Goal: Transaction & Acquisition: Register for event/course

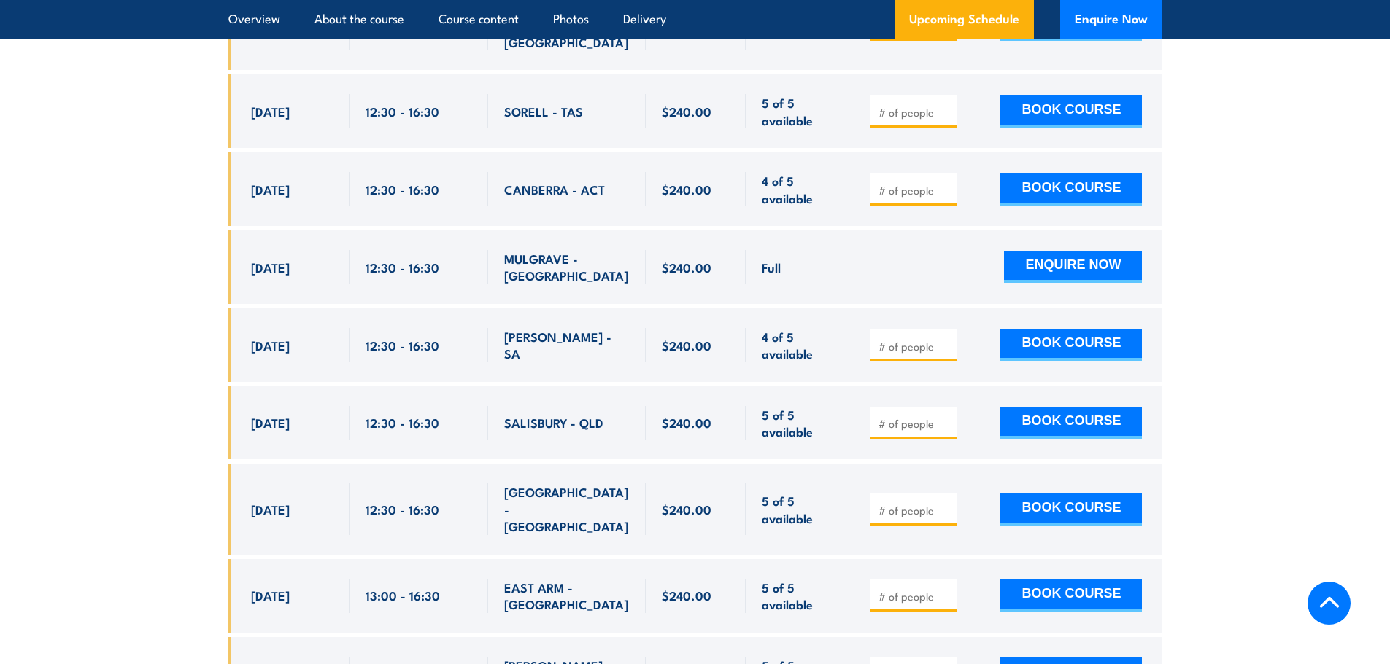
scroll to position [3866, 0]
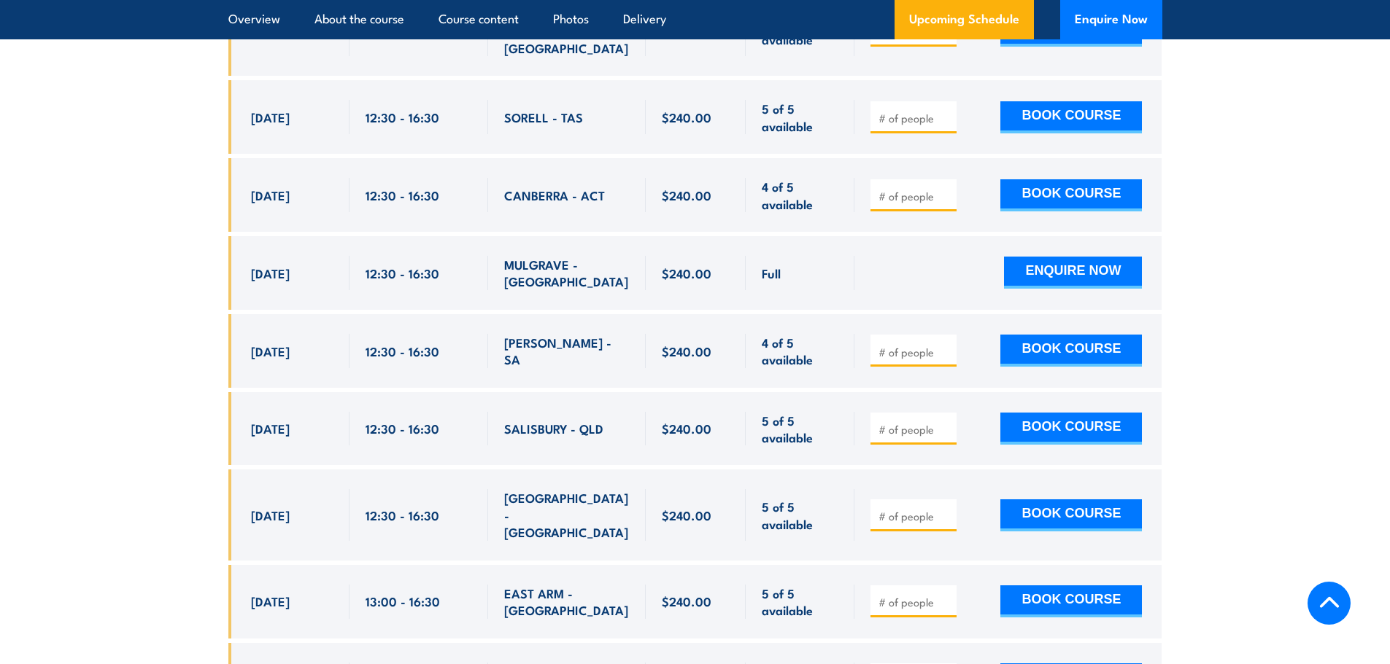
click at [915, 345] on input "number" at bounding box center [914, 352] width 73 height 15
type input "1"
click at [946, 345] on input "1" at bounding box center [914, 352] width 73 height 15
click at [1077, 335] on button "BOOK COURSE" at bounding box center [1071, 351] width 142 height 32
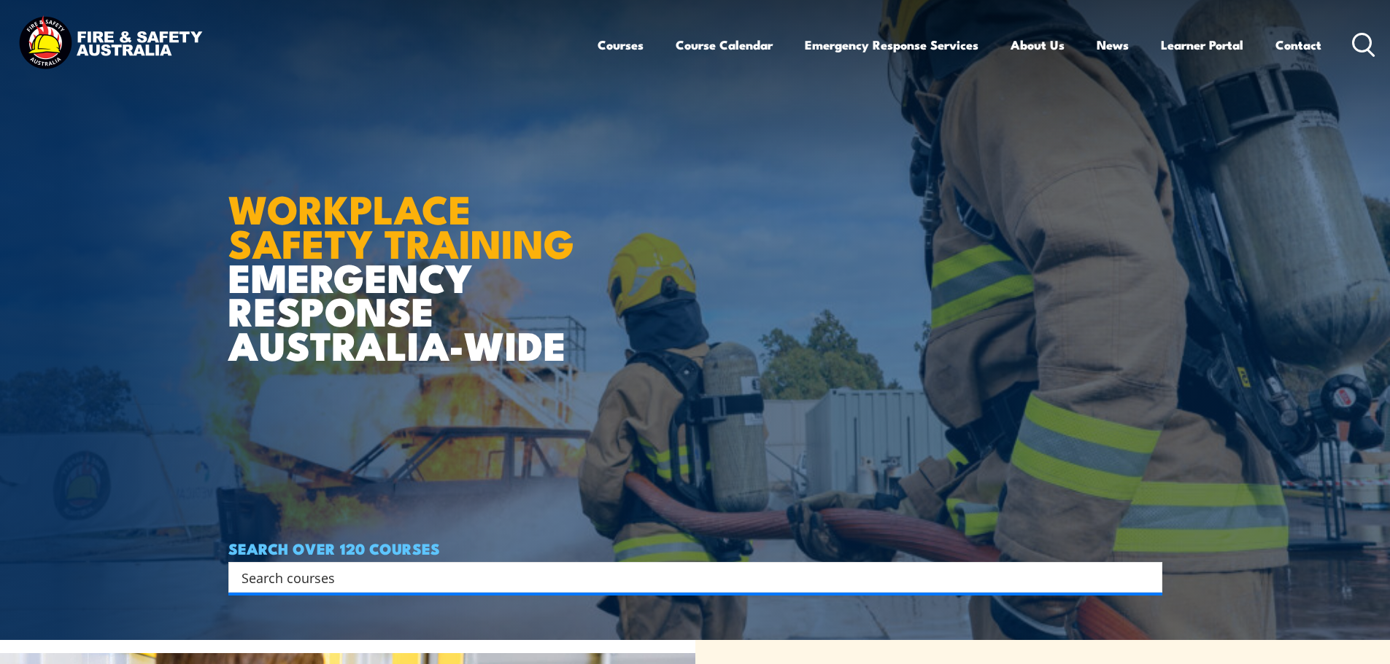
scroll to position [365, 0]
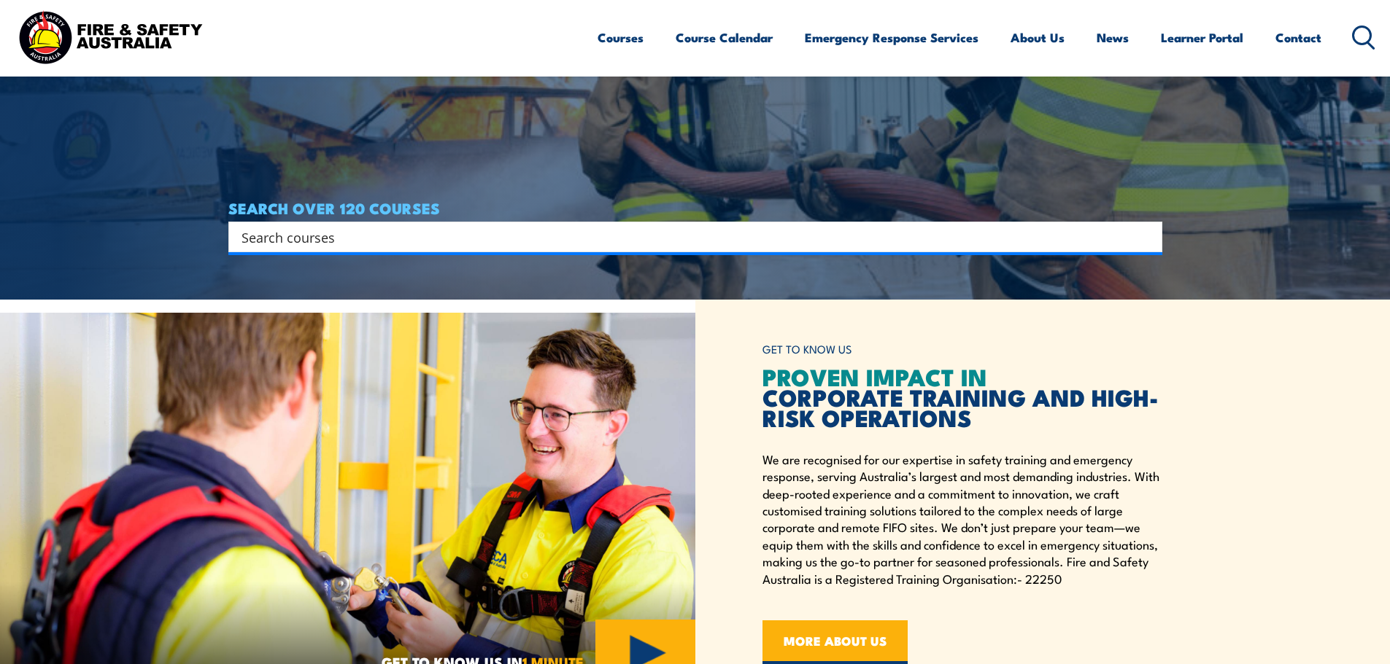
click at [711, 241] on input "Search input" at bounding box center [685, 237] width 888 height 22
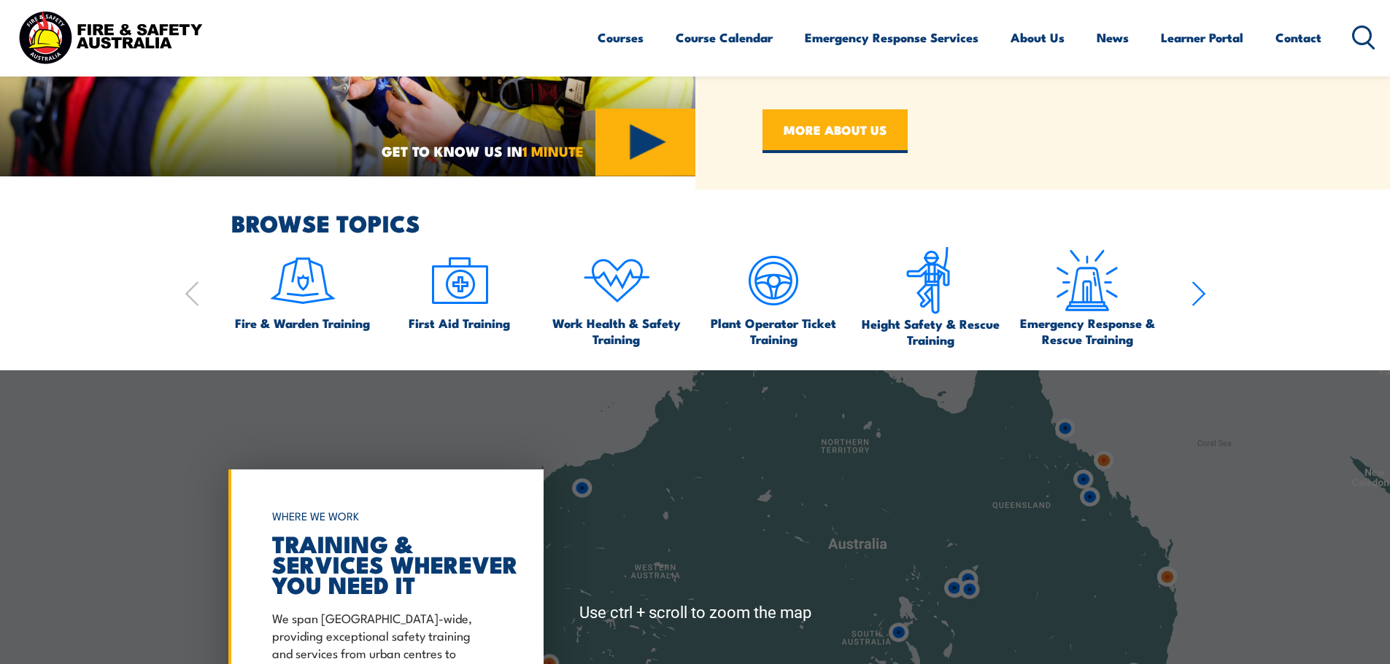
scroll to position [875, 0]
click at [295, 303] on img at bounding box center [302, 281] width 69 height 69
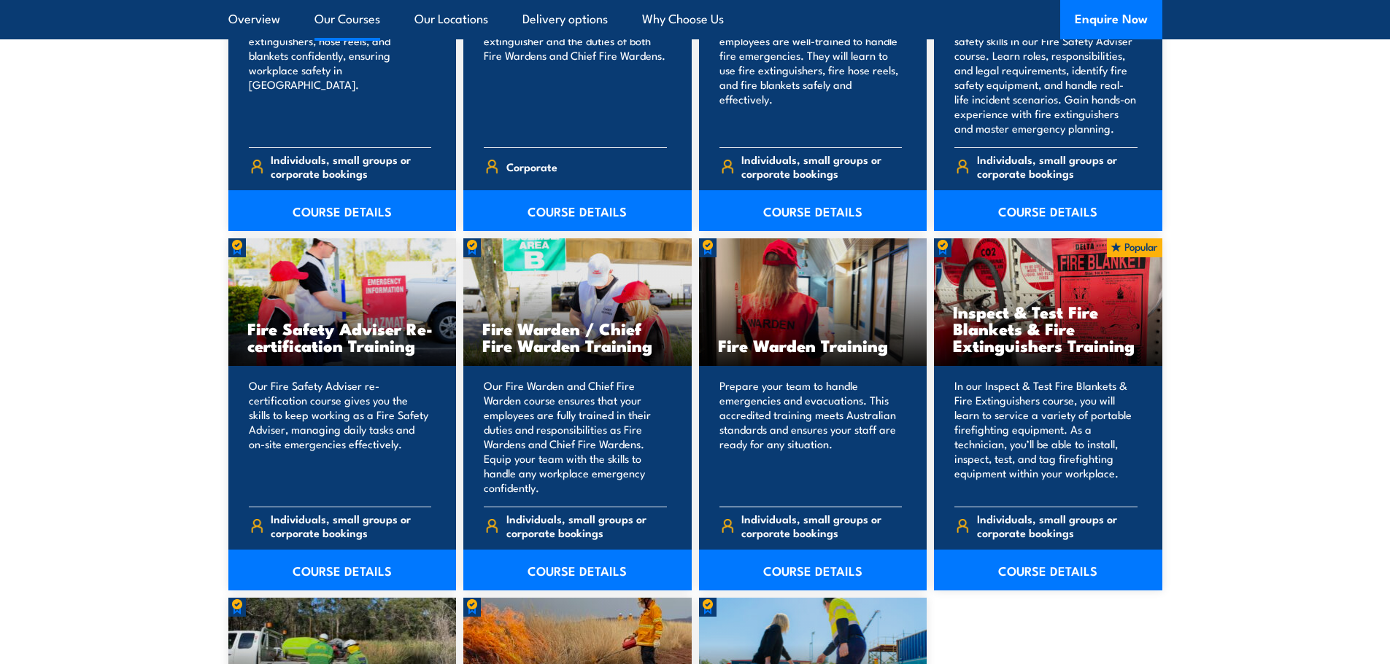
scroll to position [1751, 0]
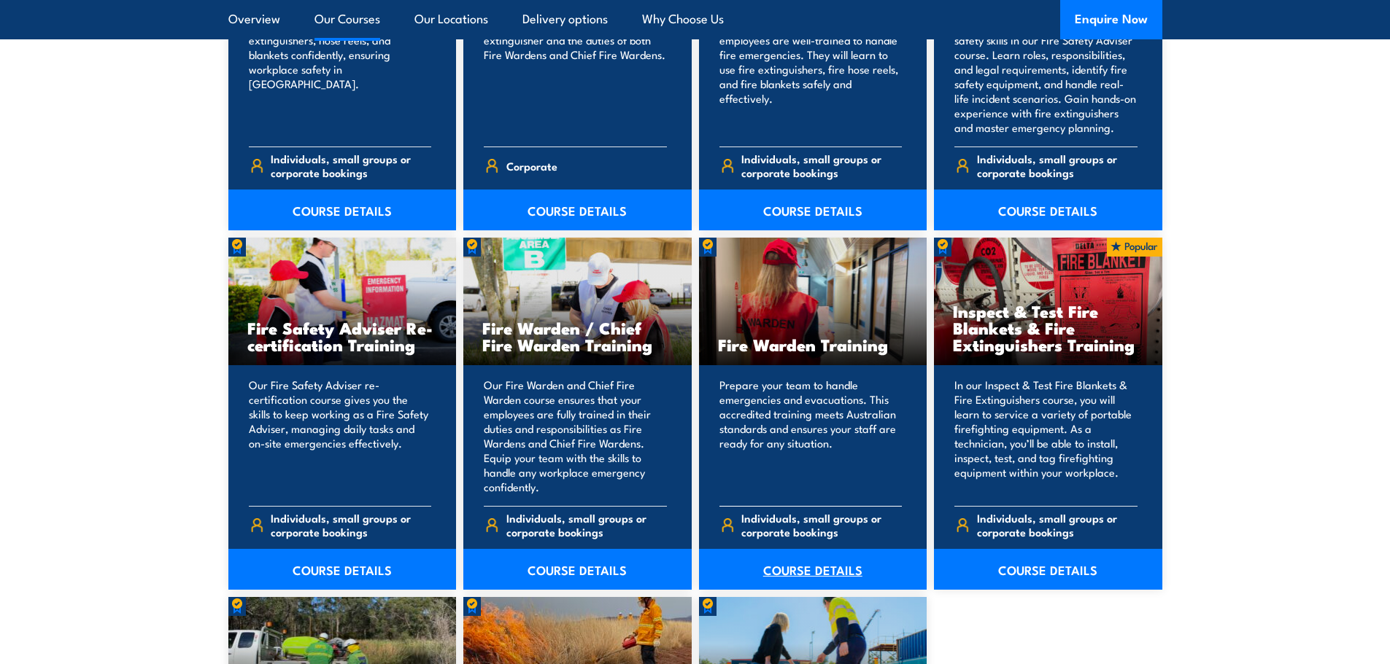
click at [780, 570] on link "COURSE DETAILS" at bounding box center [813, 569] width 228 height 41
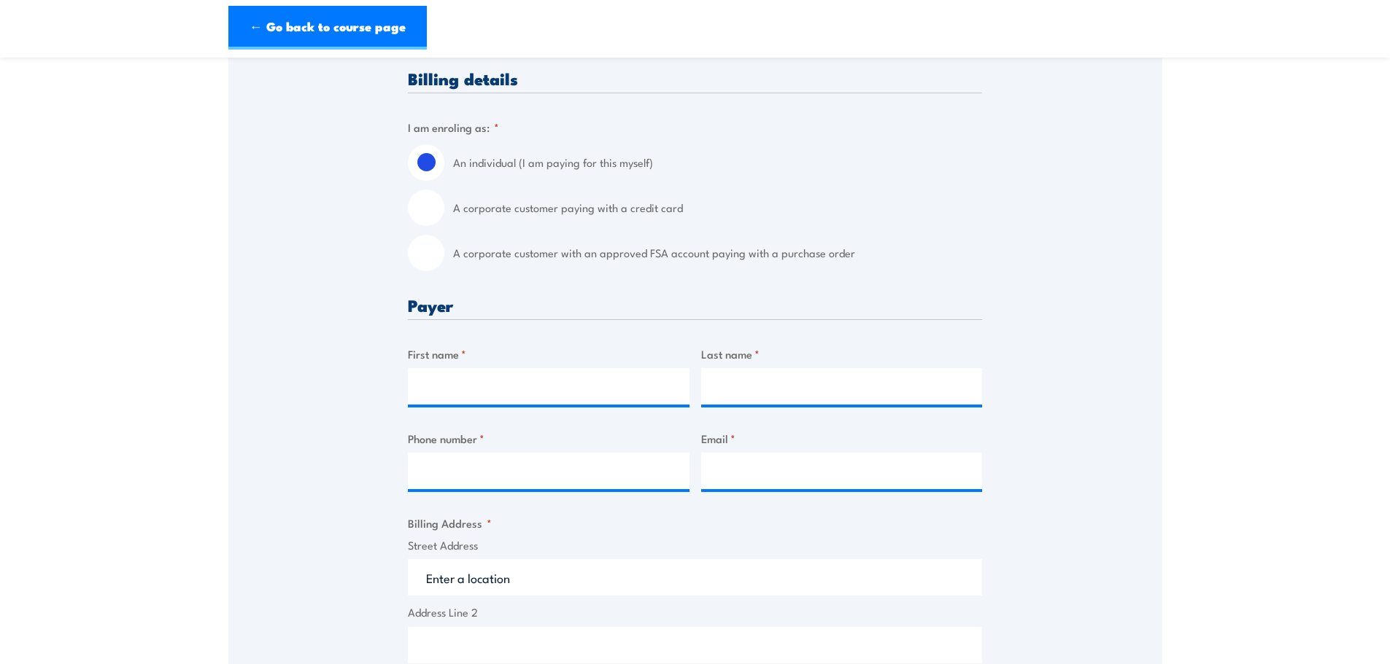
scroll to position [365, 0]
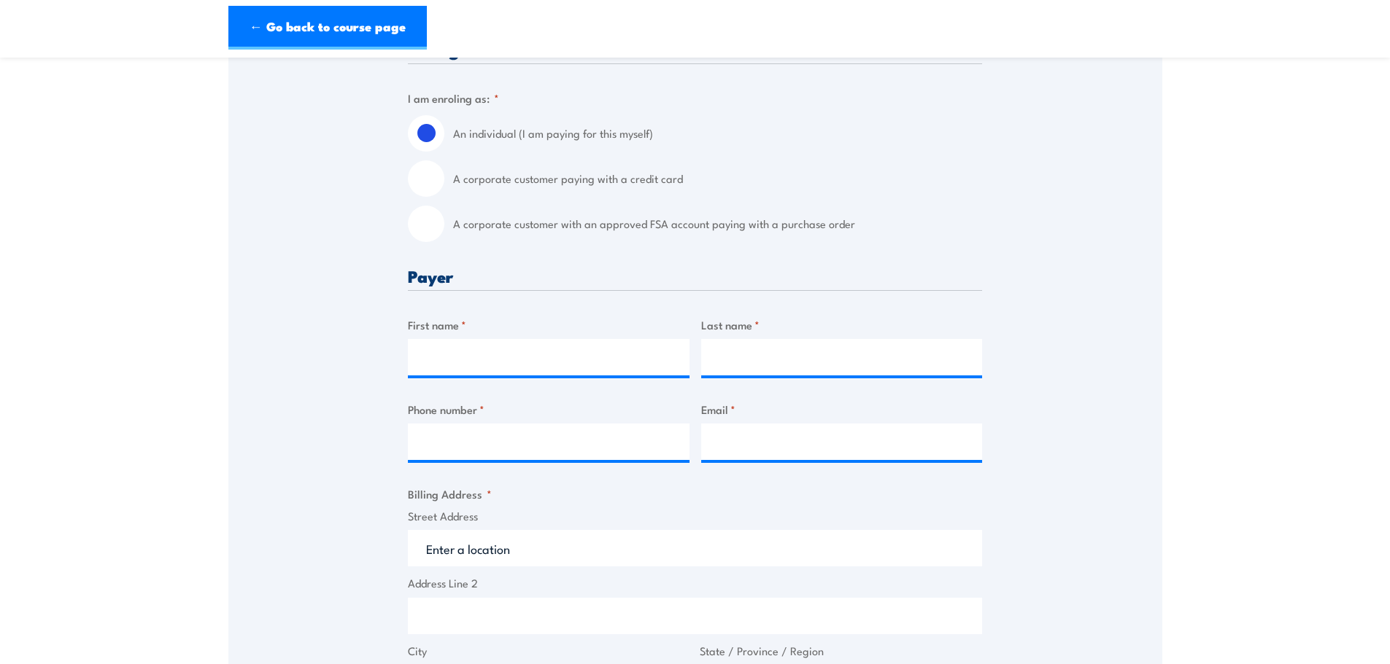
click at [427, 183] on input "A corporate customer paying with a credit card" at bounding box center [426, 178] width 36 height 36
radio input "true"
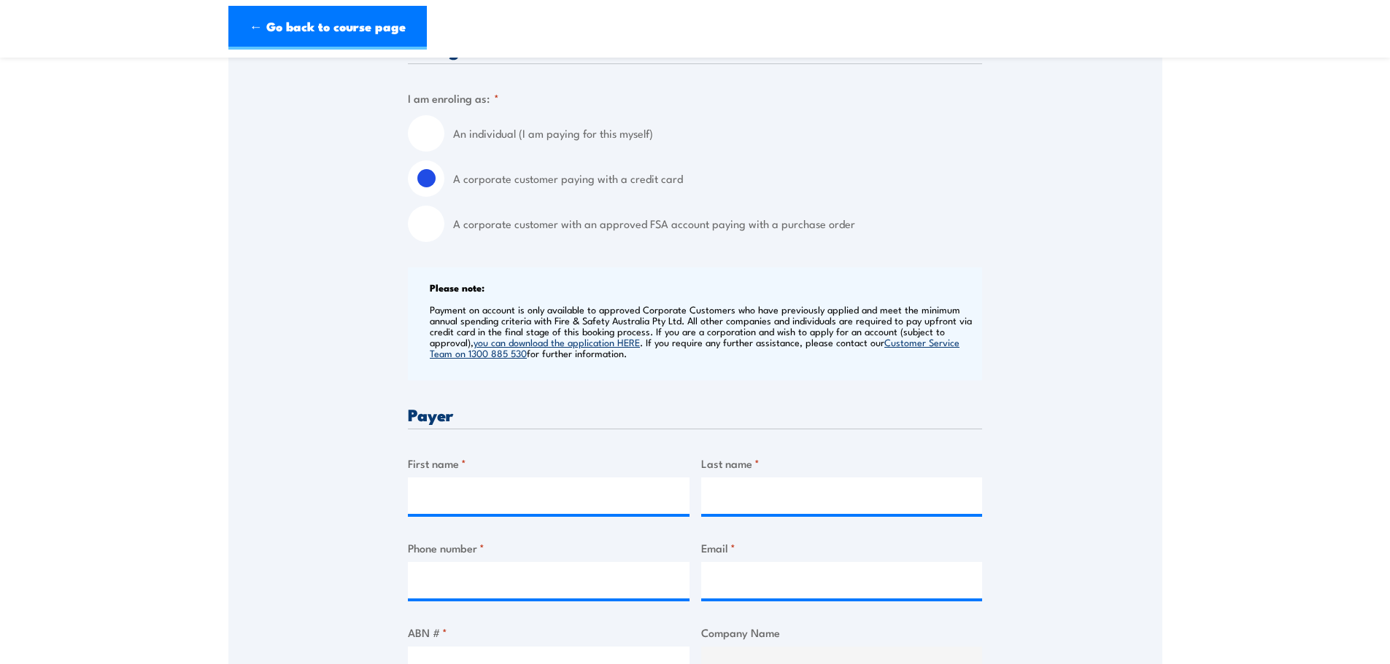
click at [463, 142] on label "An individual (I am paying for this myself)" at bounding box center [717, 133] width 529 height 36
click at [444, 142] on input "An individual (I am paying for this myself)" at bounding box center [426, 133] width 36 height 36
radio input "true"
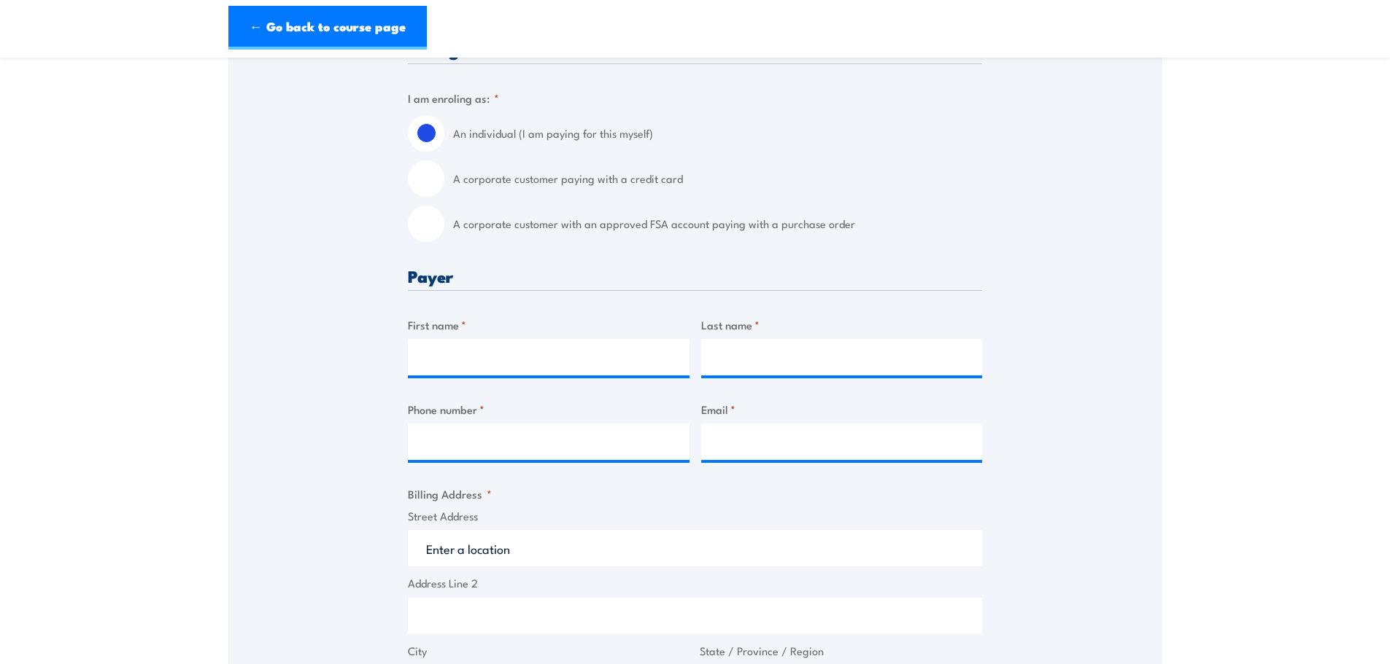
scroll to position [438, 0]
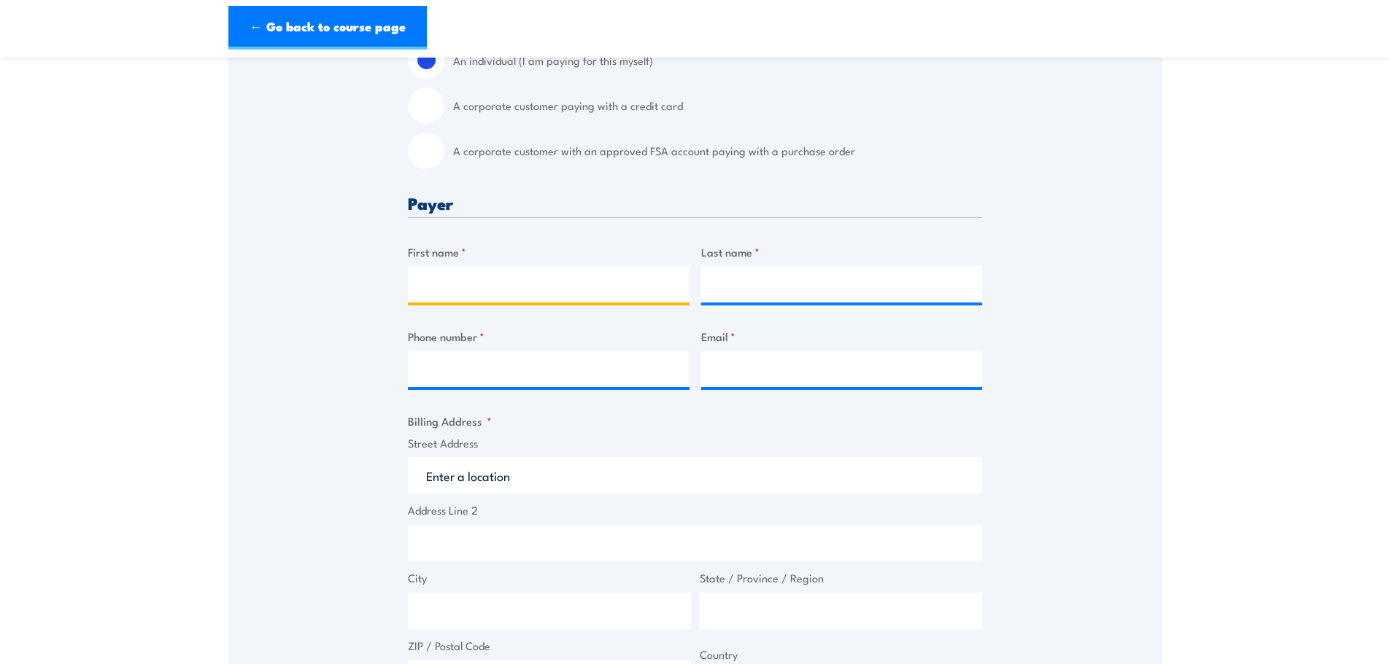
click at [490, 285] on input "First name *" at bounding box center [549, 284] width 282 height 36
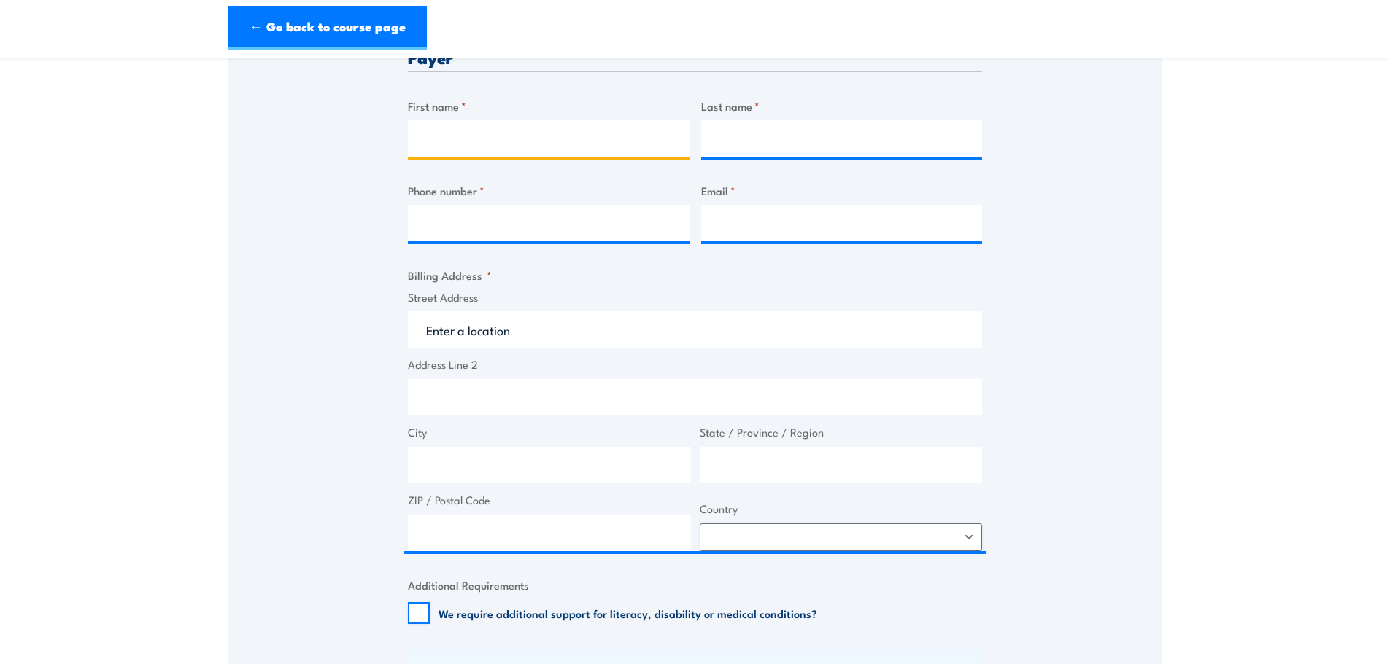
scroll to position [511, 0]
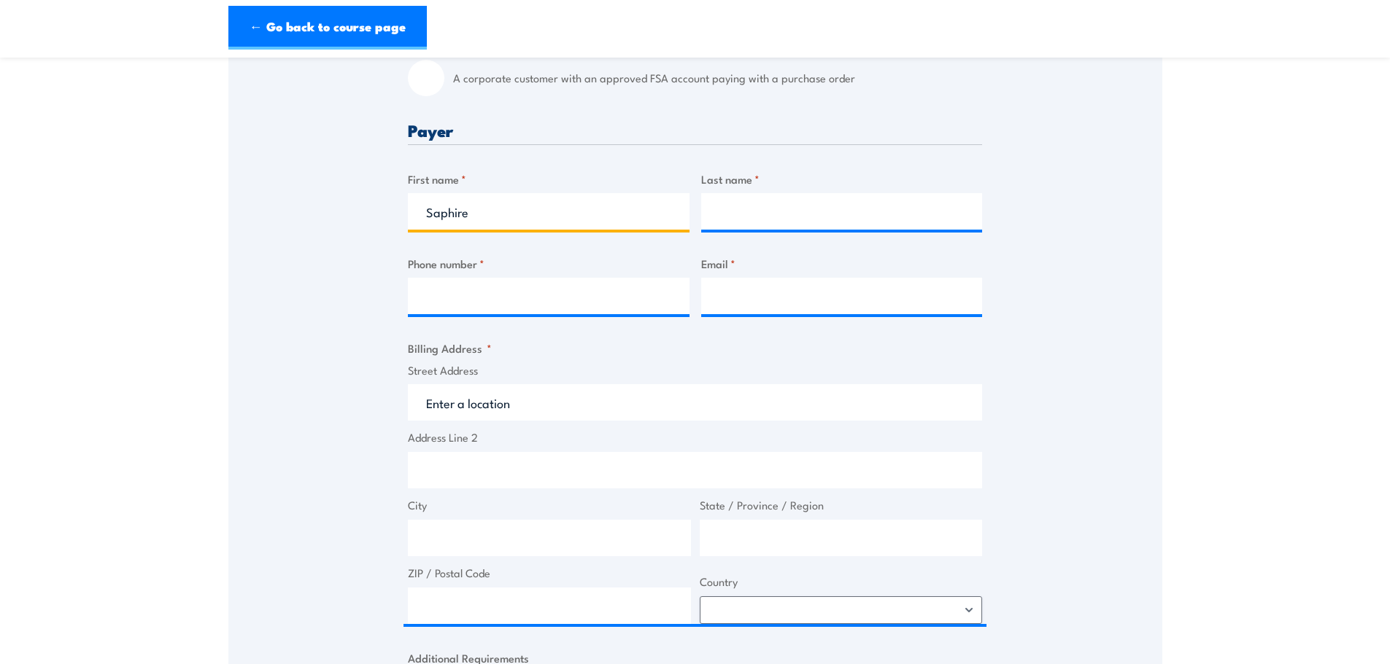
type input "Saphire"
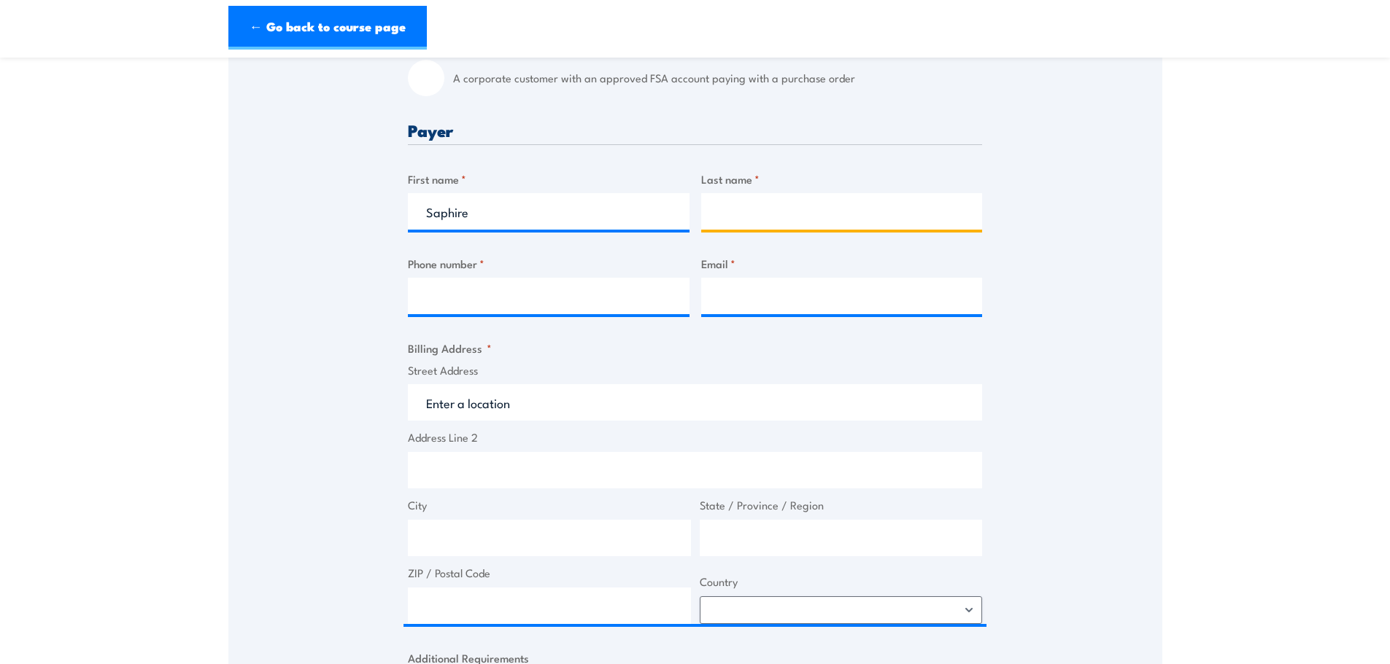
click at [737, 221] on input "Last name *" at bounding box center [842, 211] width 282 height 36
type input "Tassone"
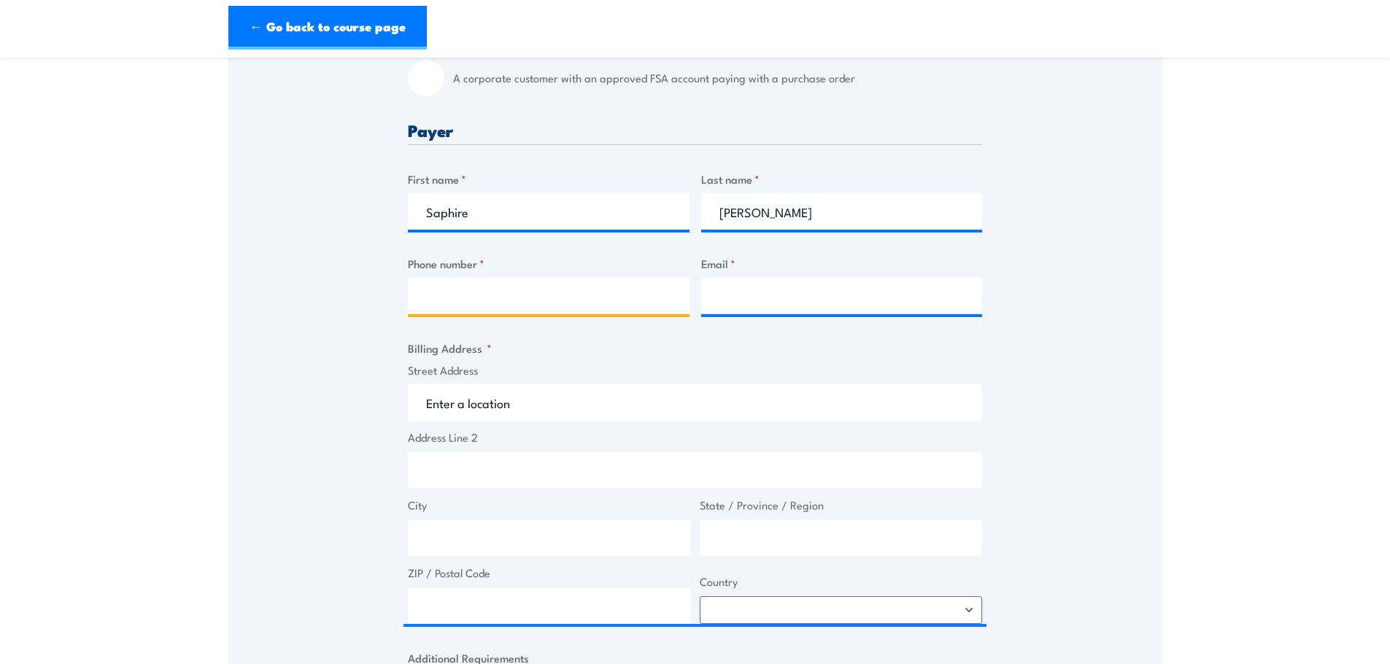
click at [493, 285] on input "Phone number *" at bounding box center [549, 296] width 282 height 36
type input "0451118269"
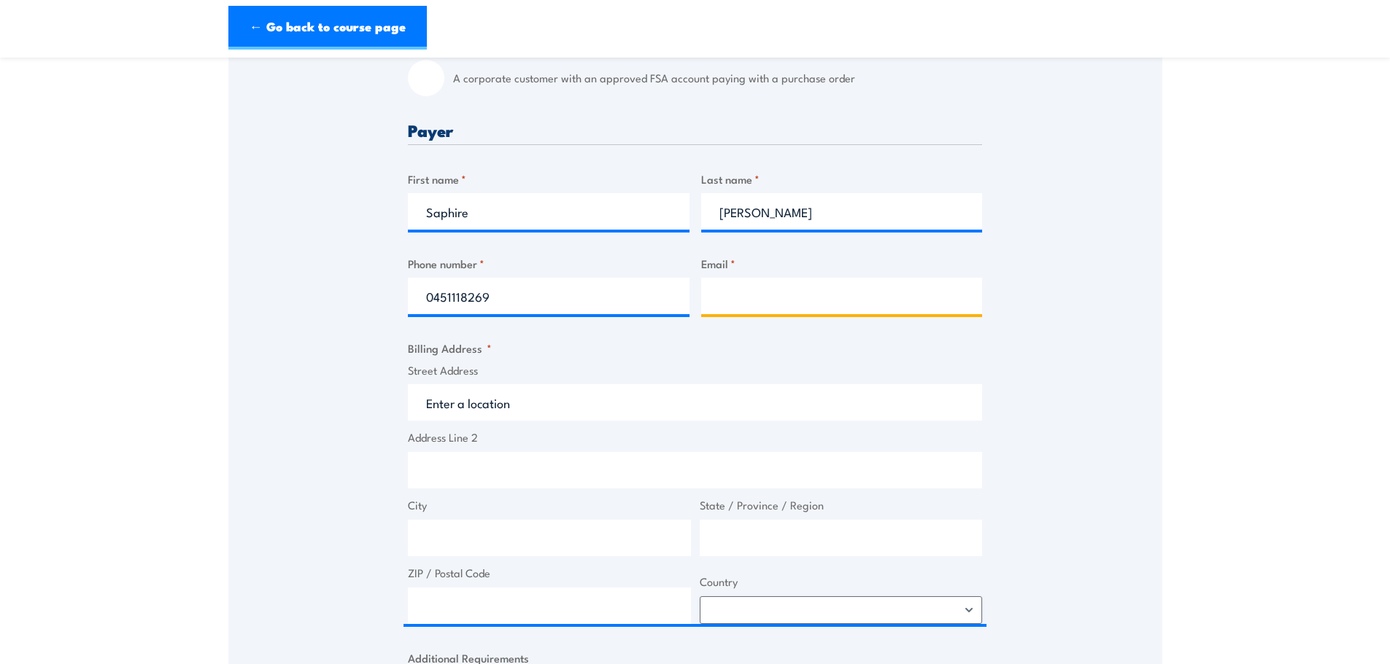
click at [810, 304] on input "Email *" at bounding box center [842, 296] width 282 height 36
type input "saphire@beekbuild.com"
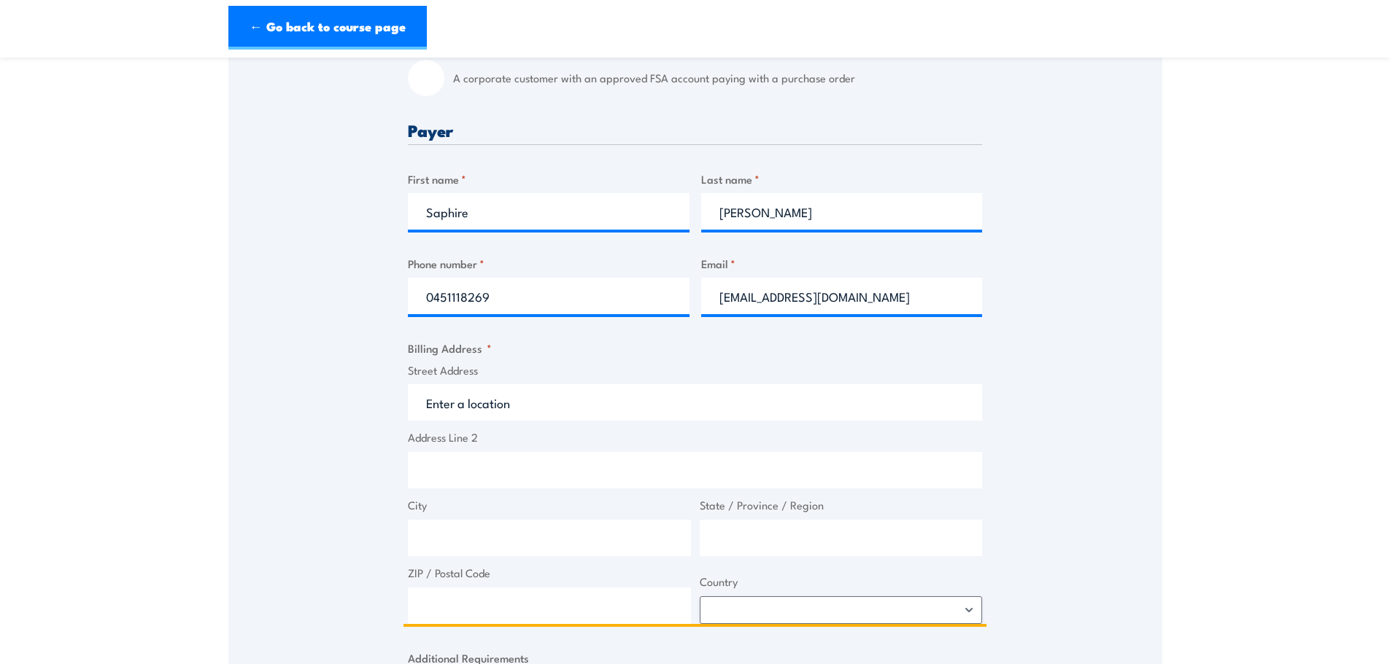
click at [515, 404] on input "Street Address" at bounding box center [695, 402] width 574 height 36
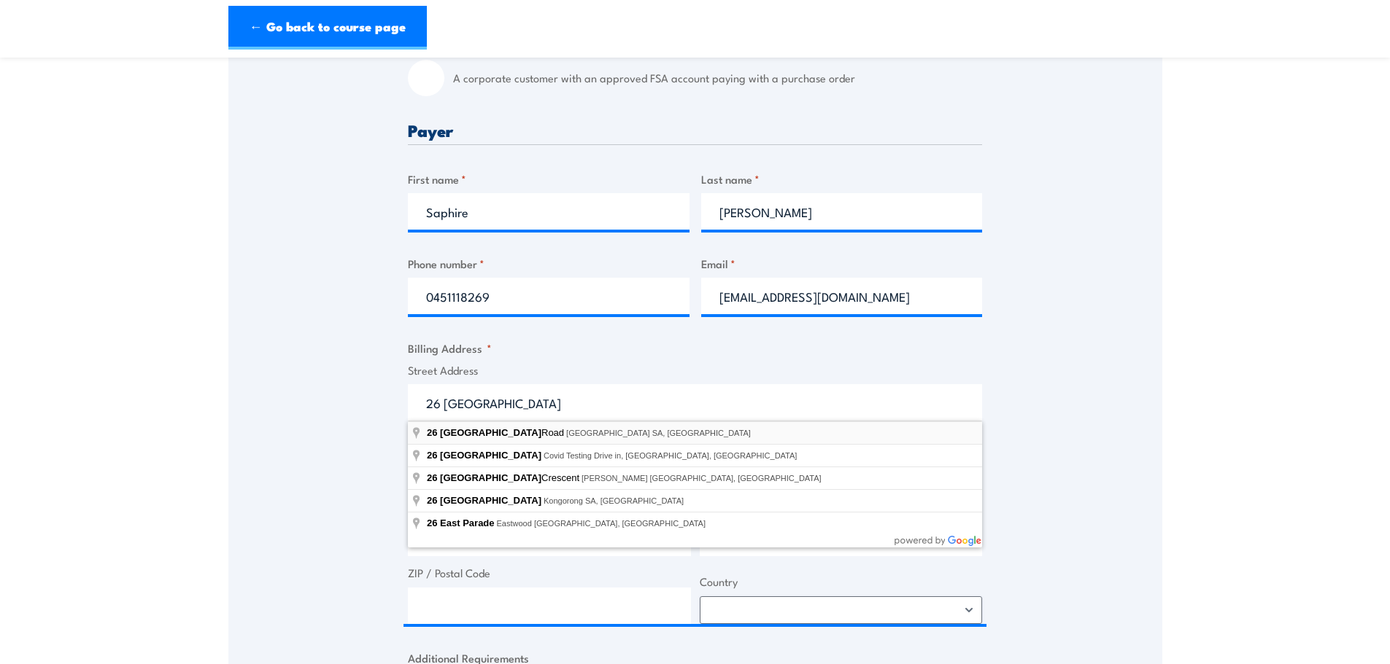
type input "26 North East Road, Walkerville SA, Australia"
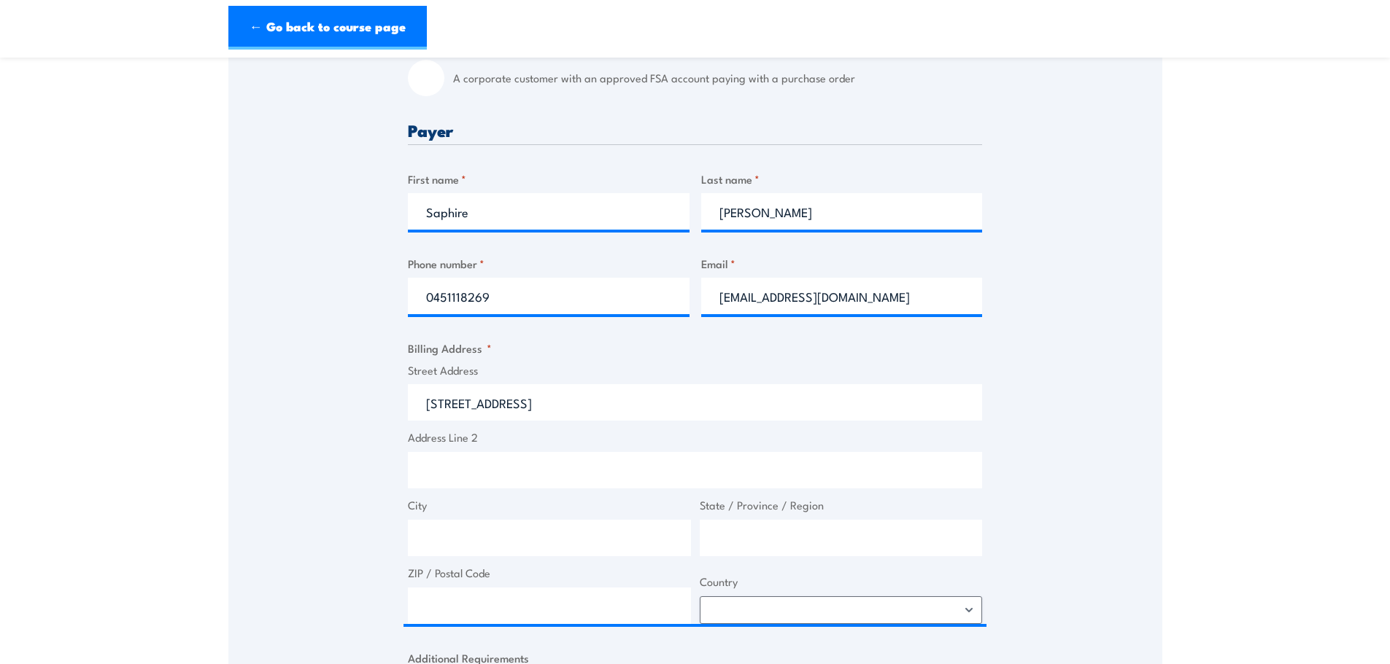
type input "26 North East Road"
type input "Walkerville"
type input "South Australia"
type input "5081"
select select "Australia"
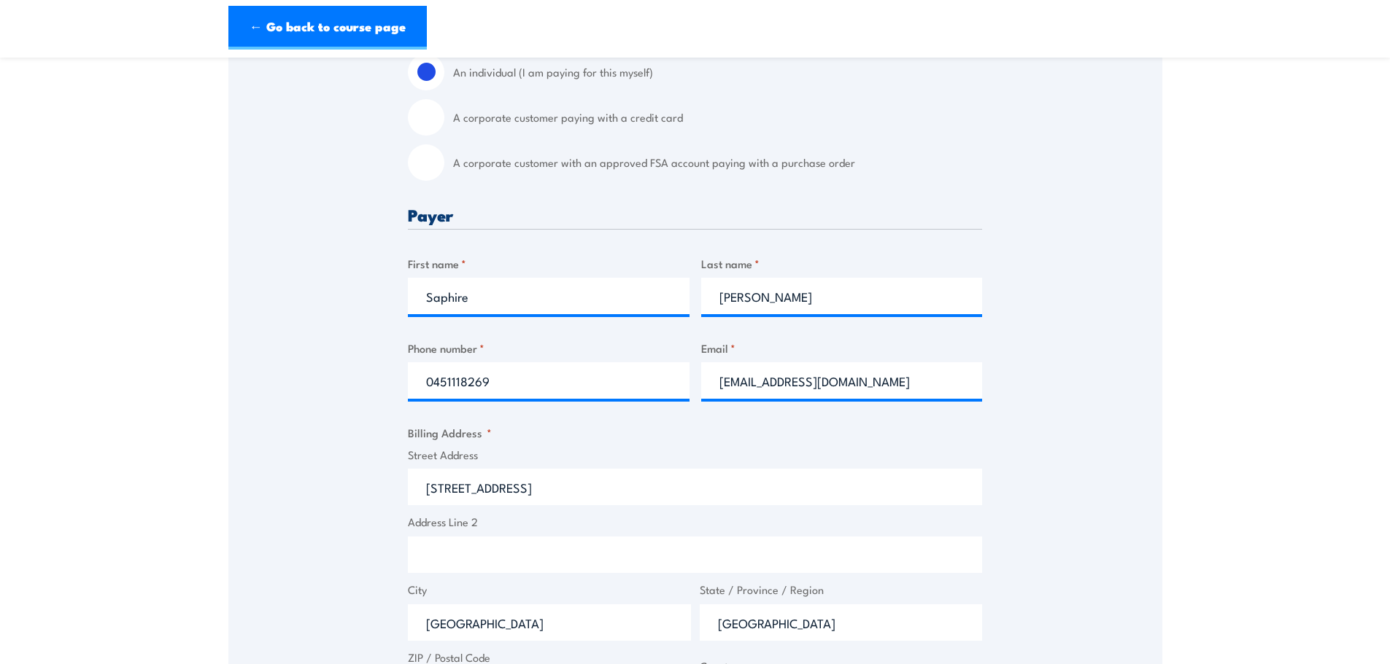
scroll to position [0, 0]
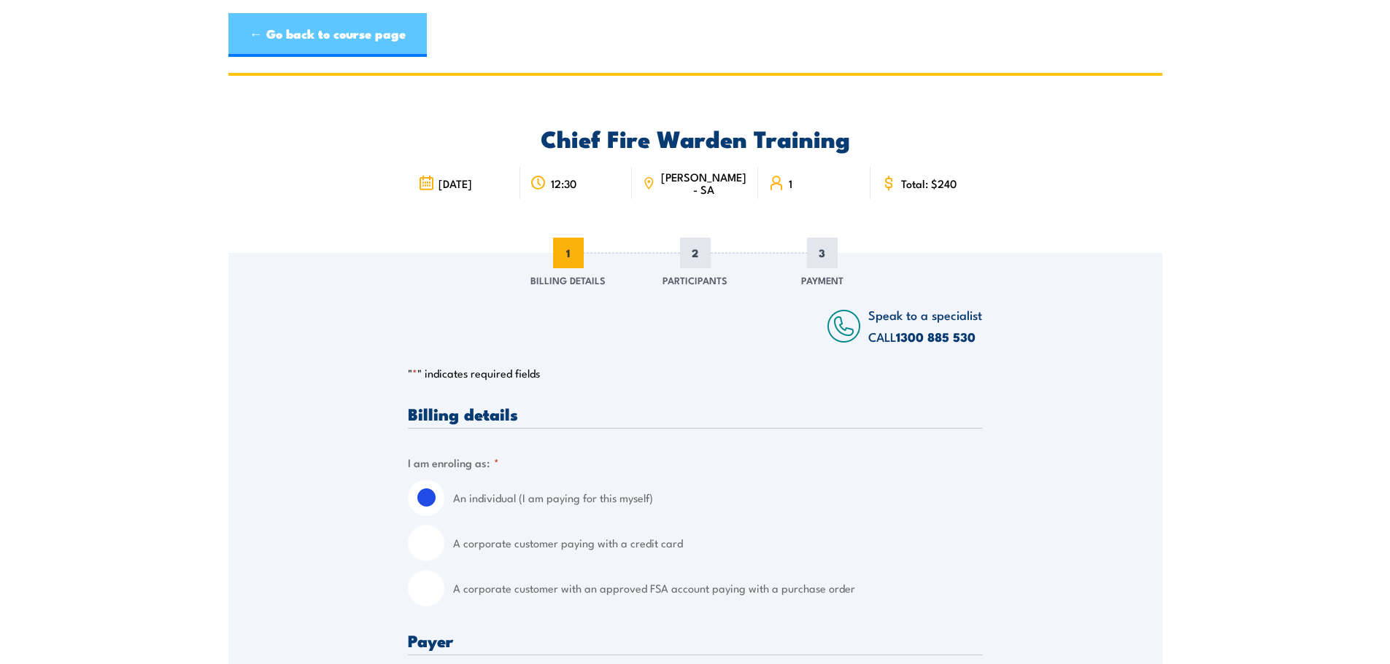
click at [253, 28] on link "← Go back to course page" at bounding box center [327, 35] width 198 height 44
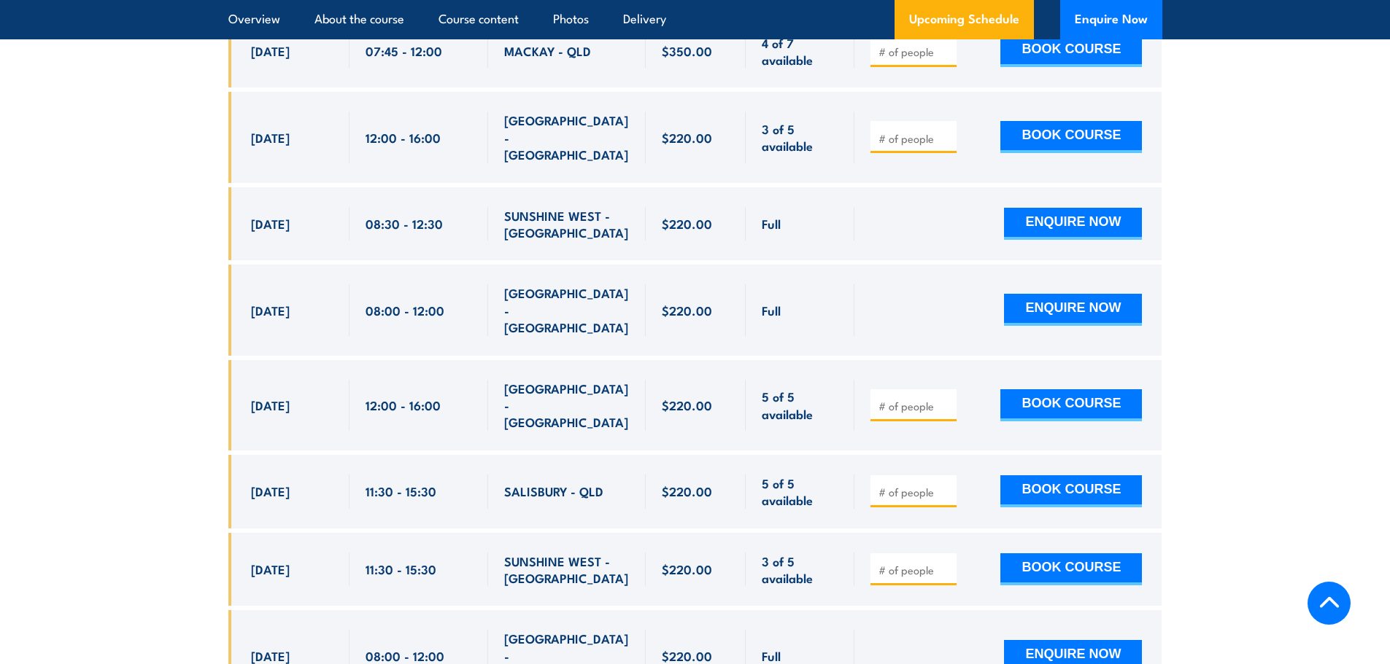
scroll to position [4522, 0]
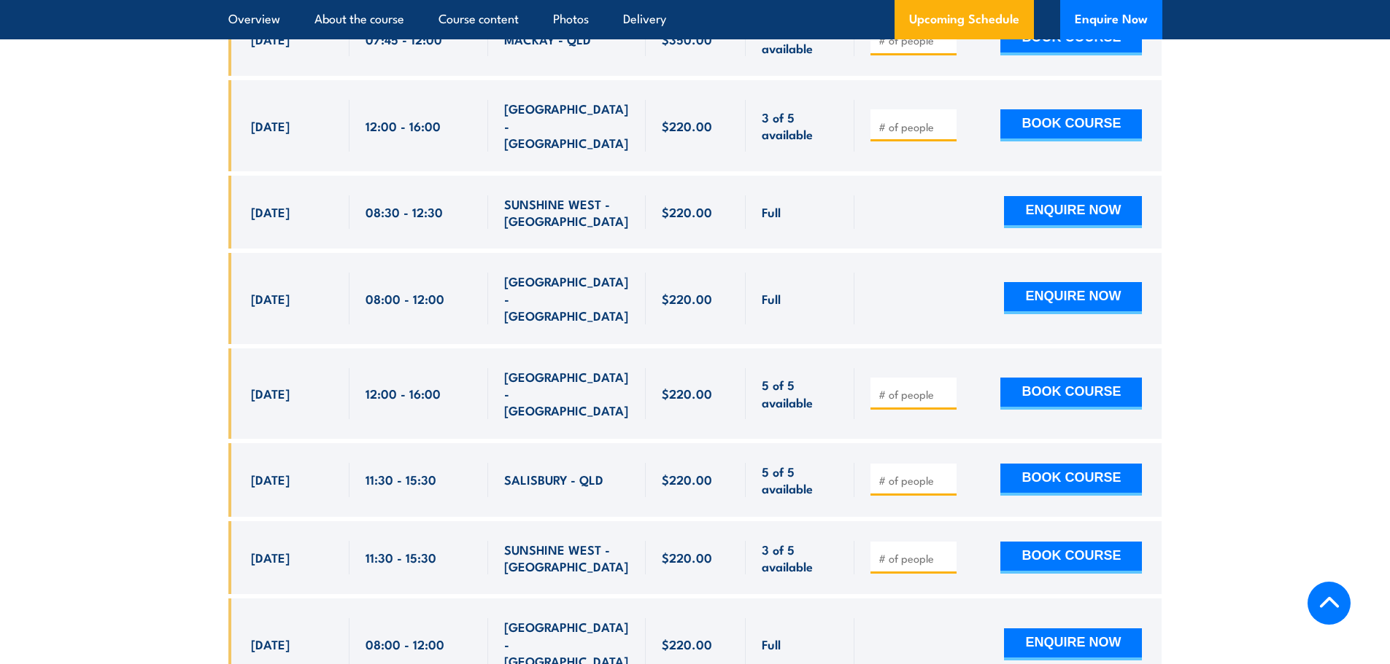
click at [488, 599] on div "SMITHFIELD - NSW" at bounding box center [567, 644] width 158 height 90
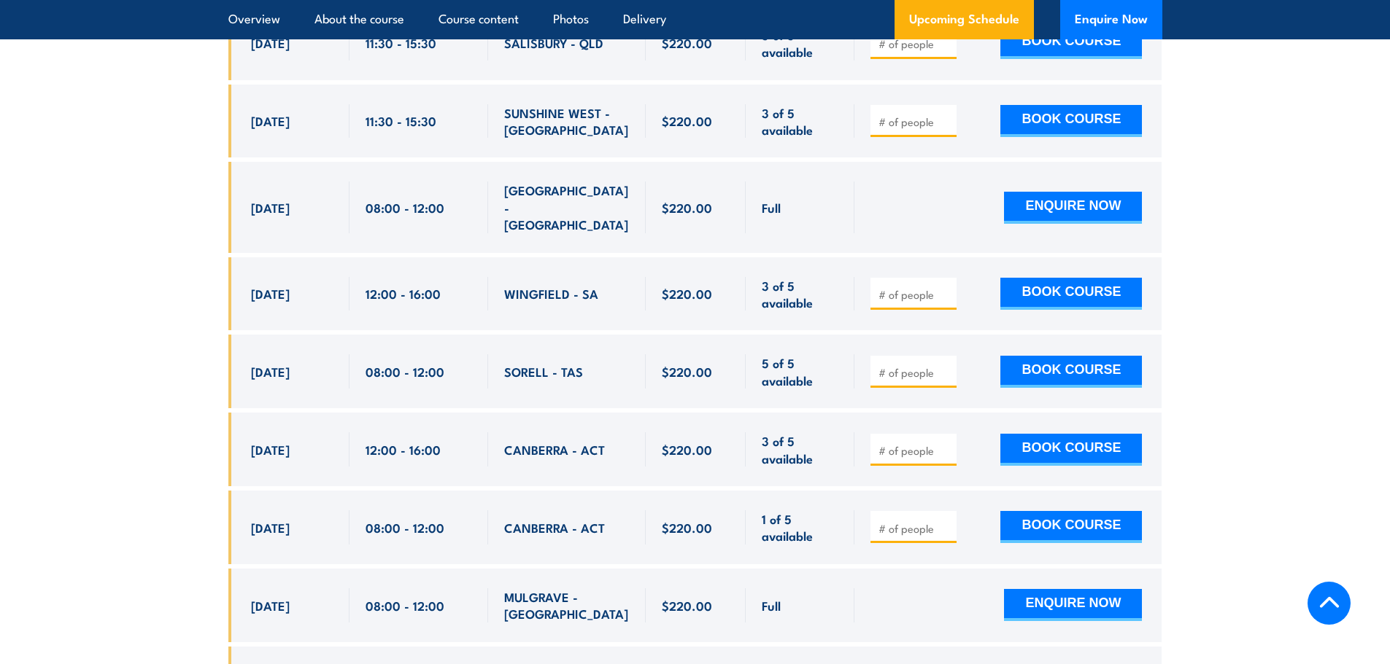
scroll to position [4960, 0]
type input "1"
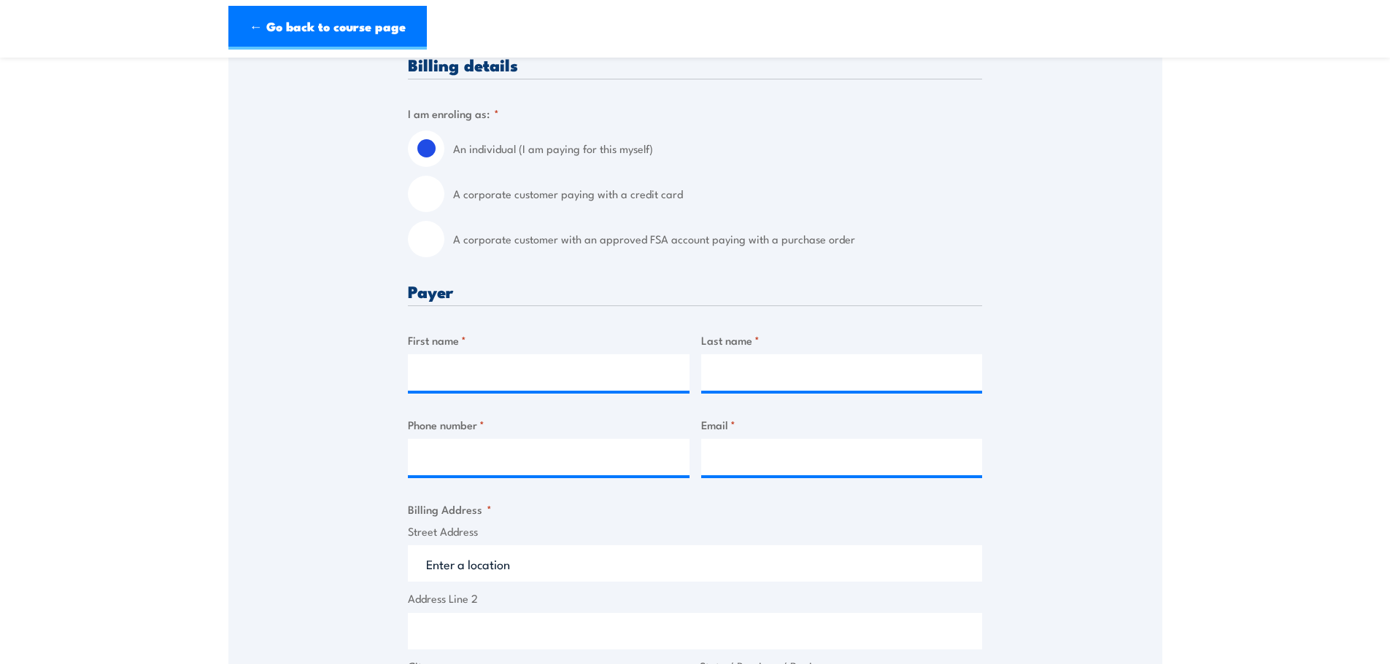
scroll to position [438, 0]
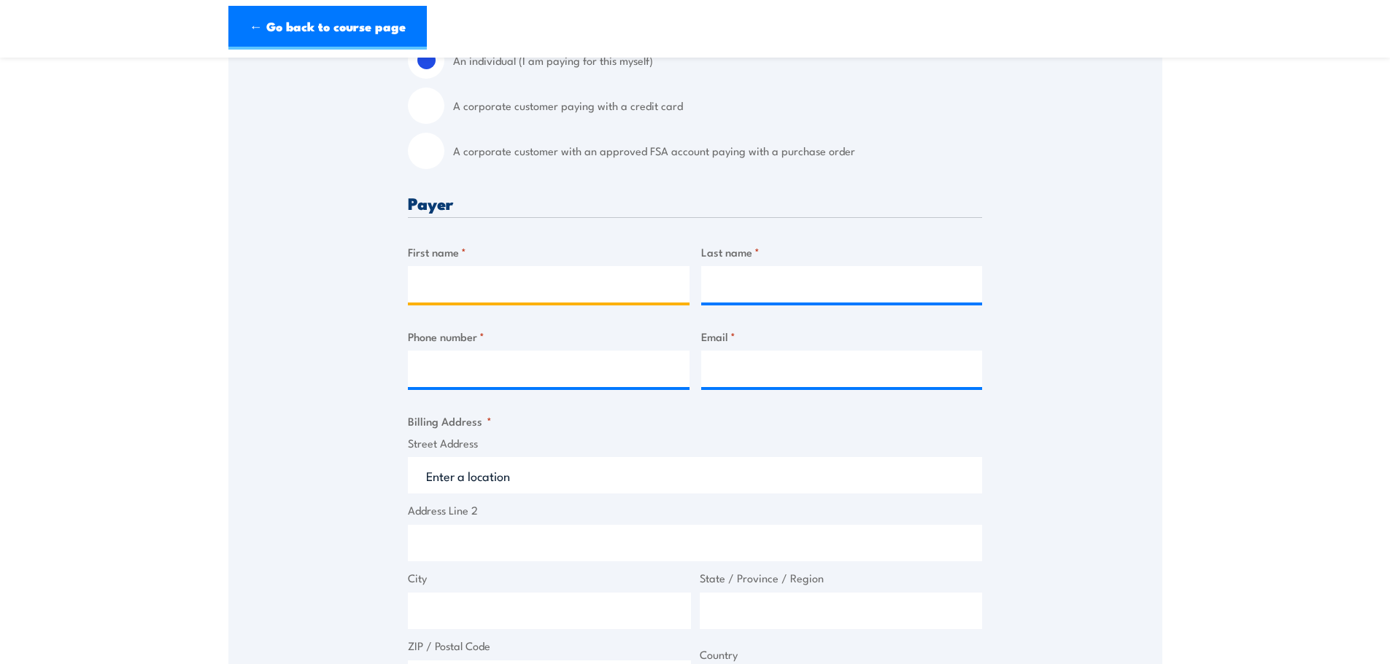
click at [470, 275] on input "First name *" at bounding box center [549, 284] width 282 height 36
type input "Saphire"
type input "[PERSON_NAME]"
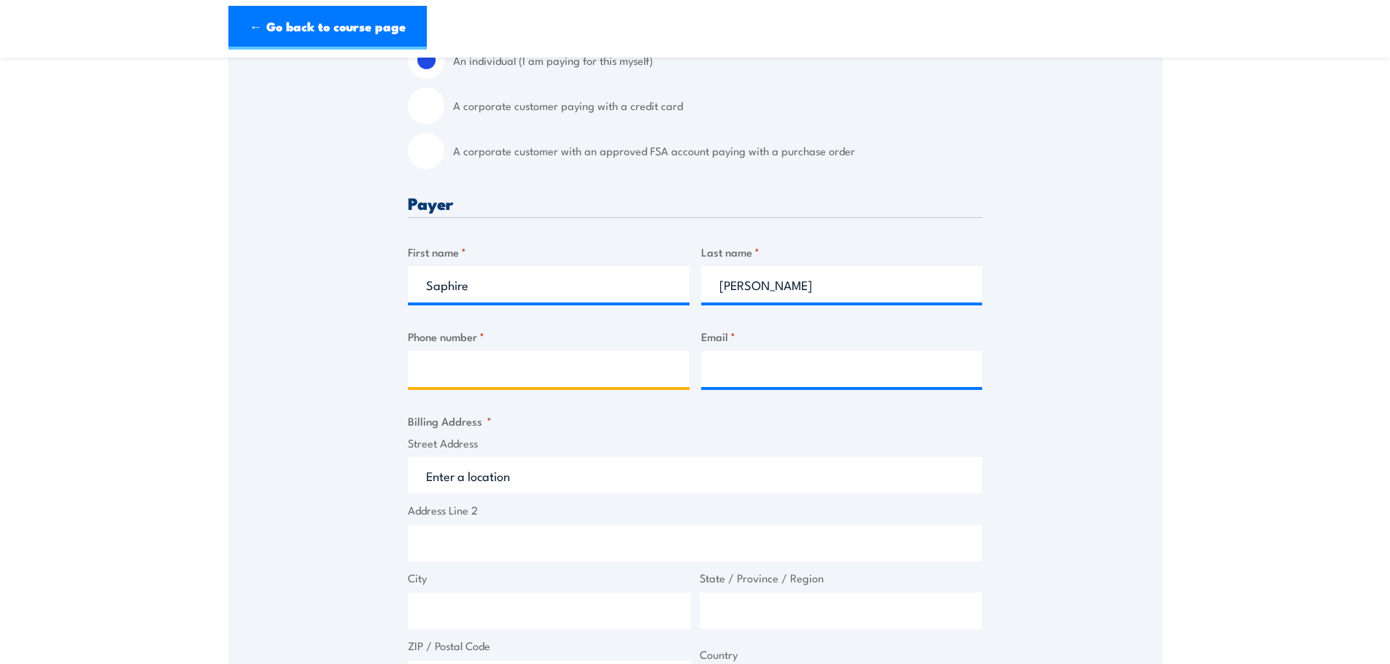
type input "0451118269"
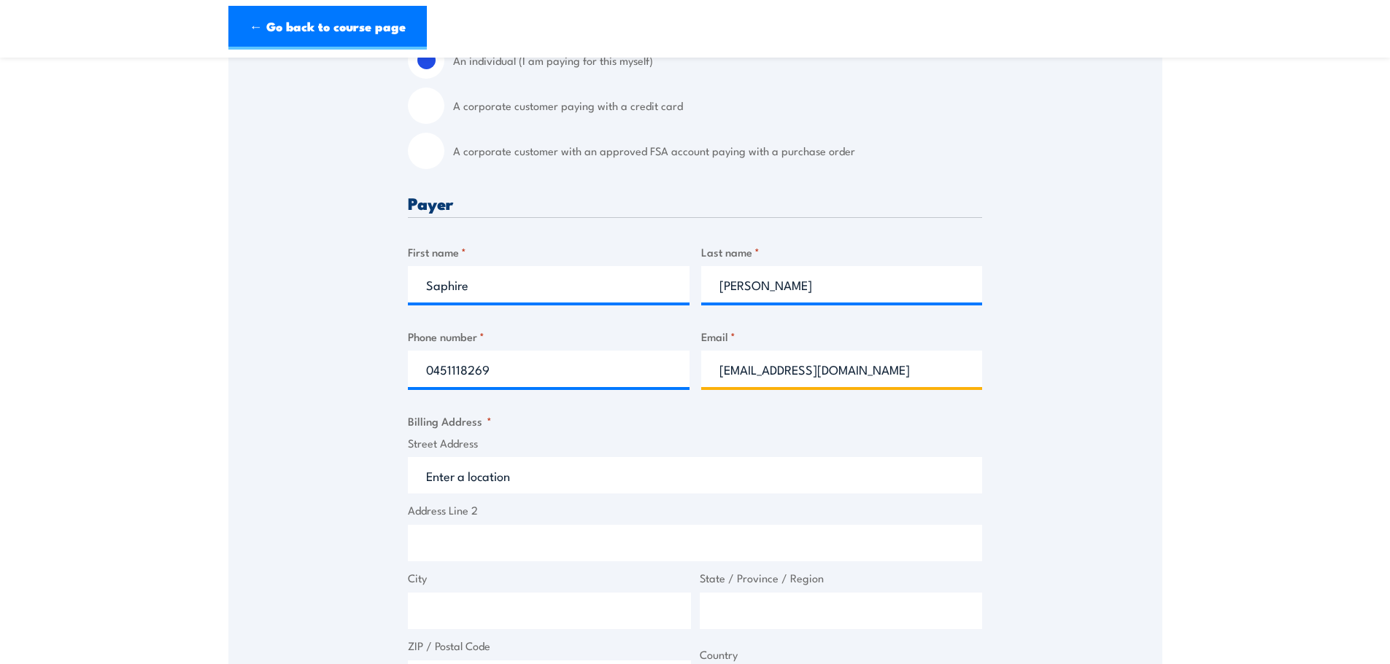
drag, startPoint x: 886, startPoint y: 378, endPoint x: 760, endPoint y: 381, distance: 125.5
click at [760, 381] on input "[EMAIL_ADDRESS][DOMAIN_NAME]" at bounding box center [842, 369] width 282 height 36
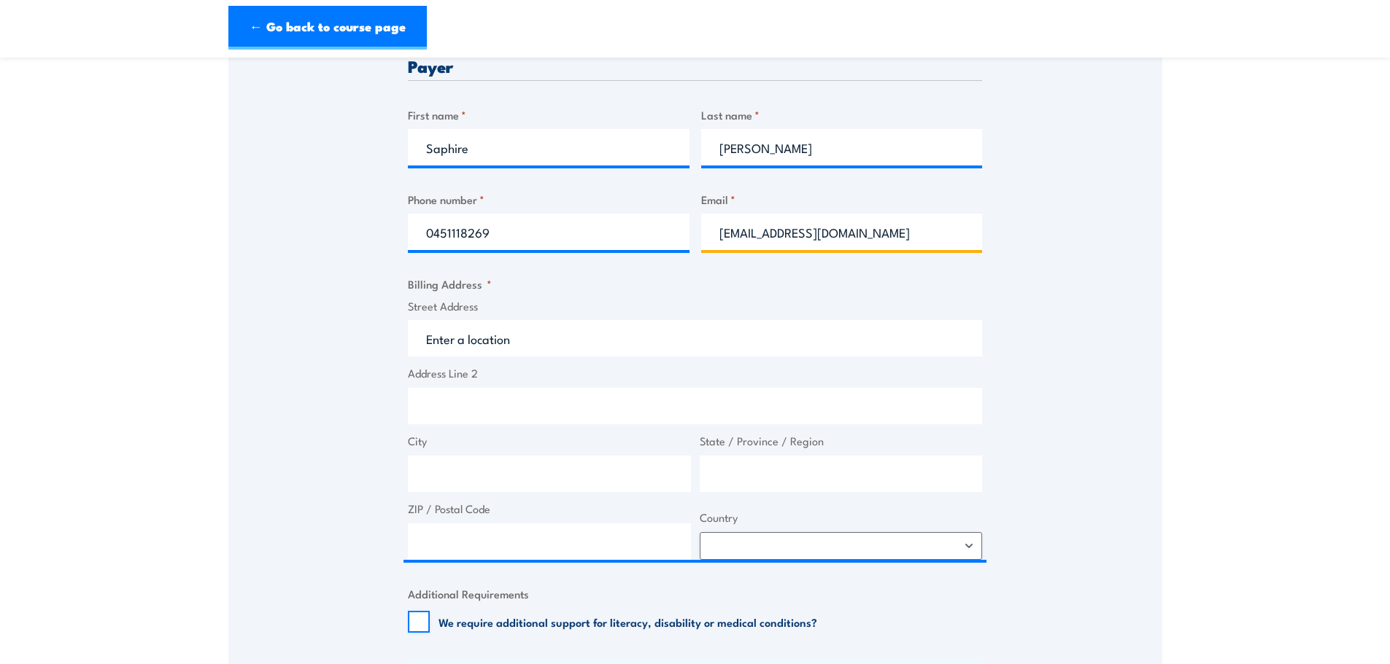
scroll to position [584, 0]
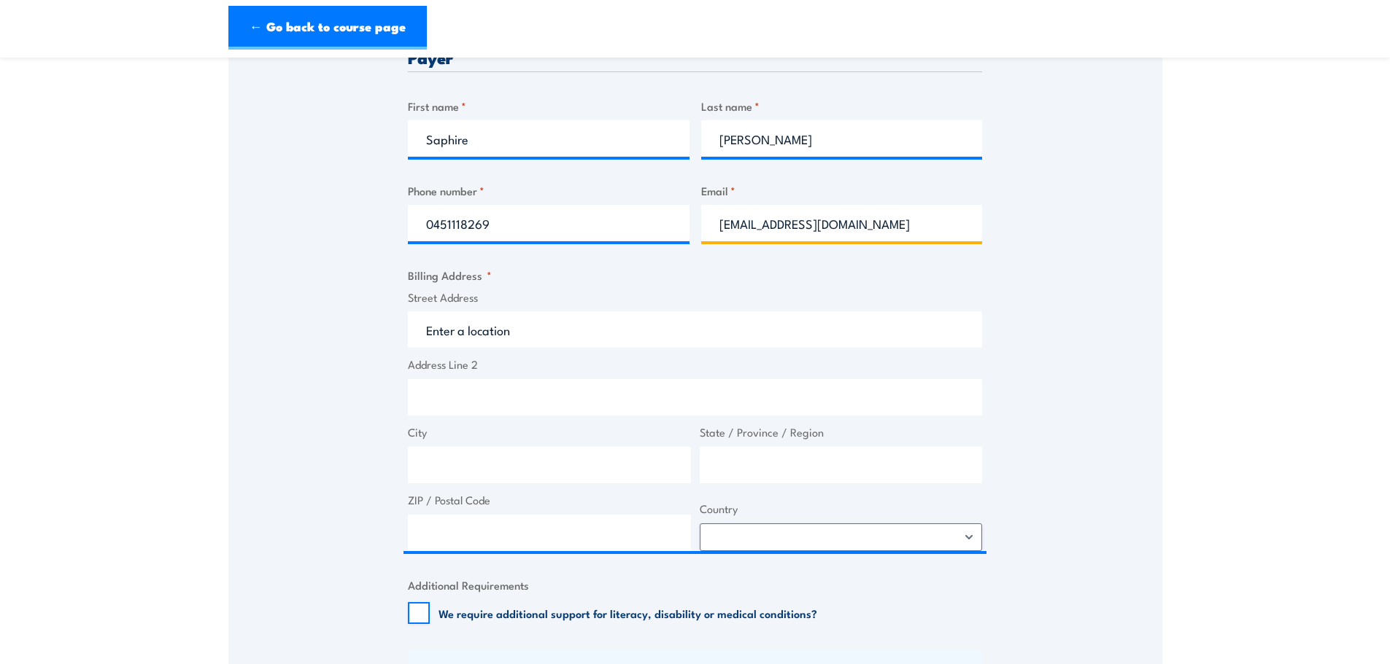
type input "[EMAIL_ADDRESS][DOMAIN_NAME]"
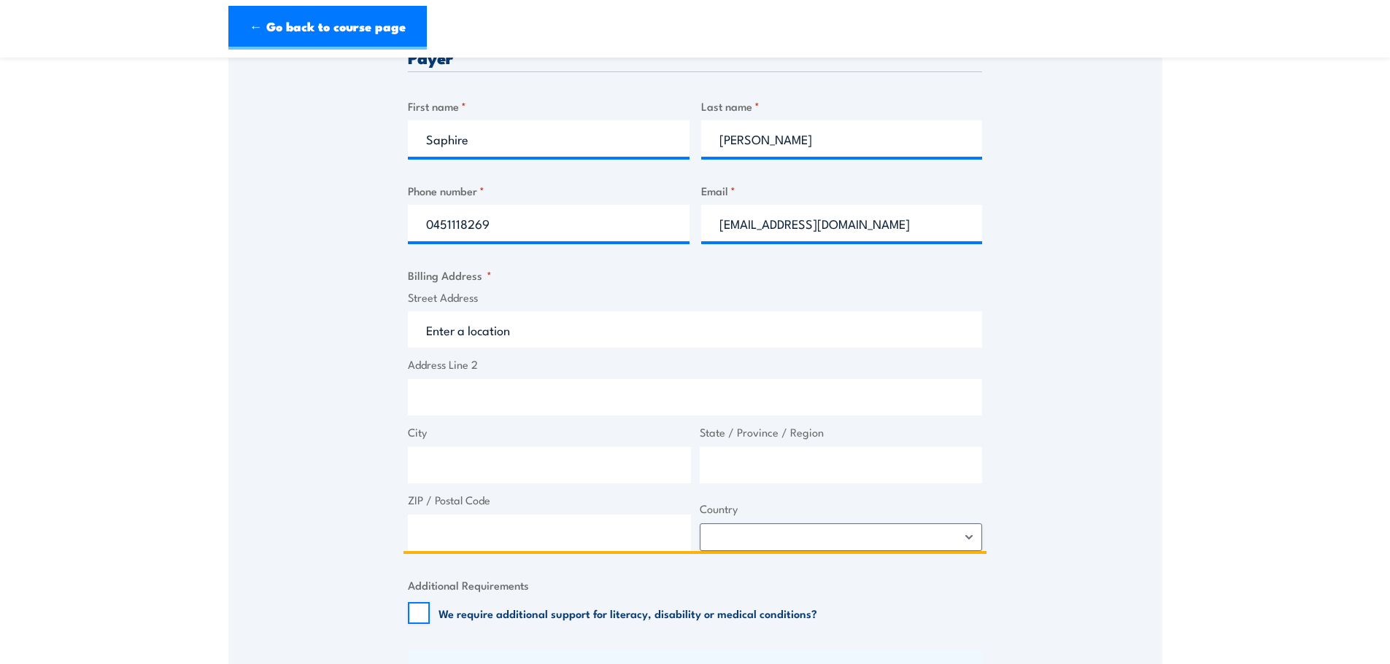
click at [512, 324] on input "Street Address" at bounding box center [695, 329] width 574 height 36
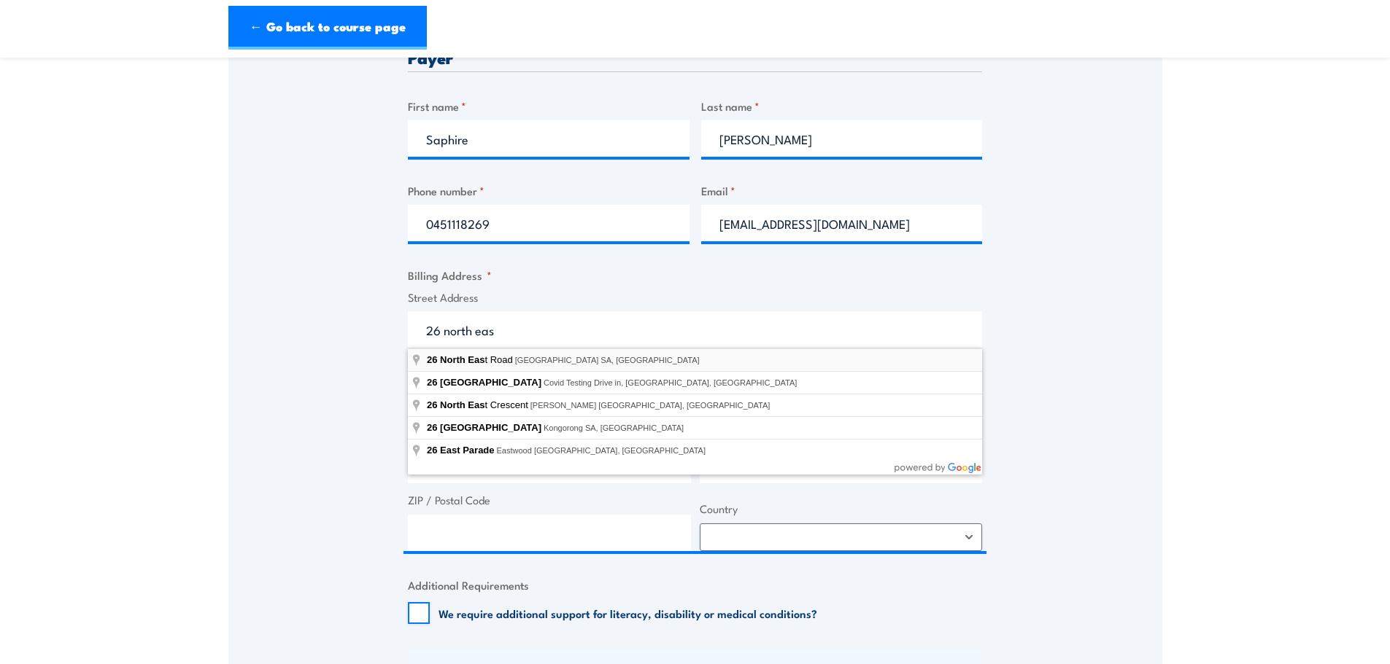
type input "[STREET_ADDRESS]"
type input "[GEOGRAPHIC_DATA]"
type input "5081"
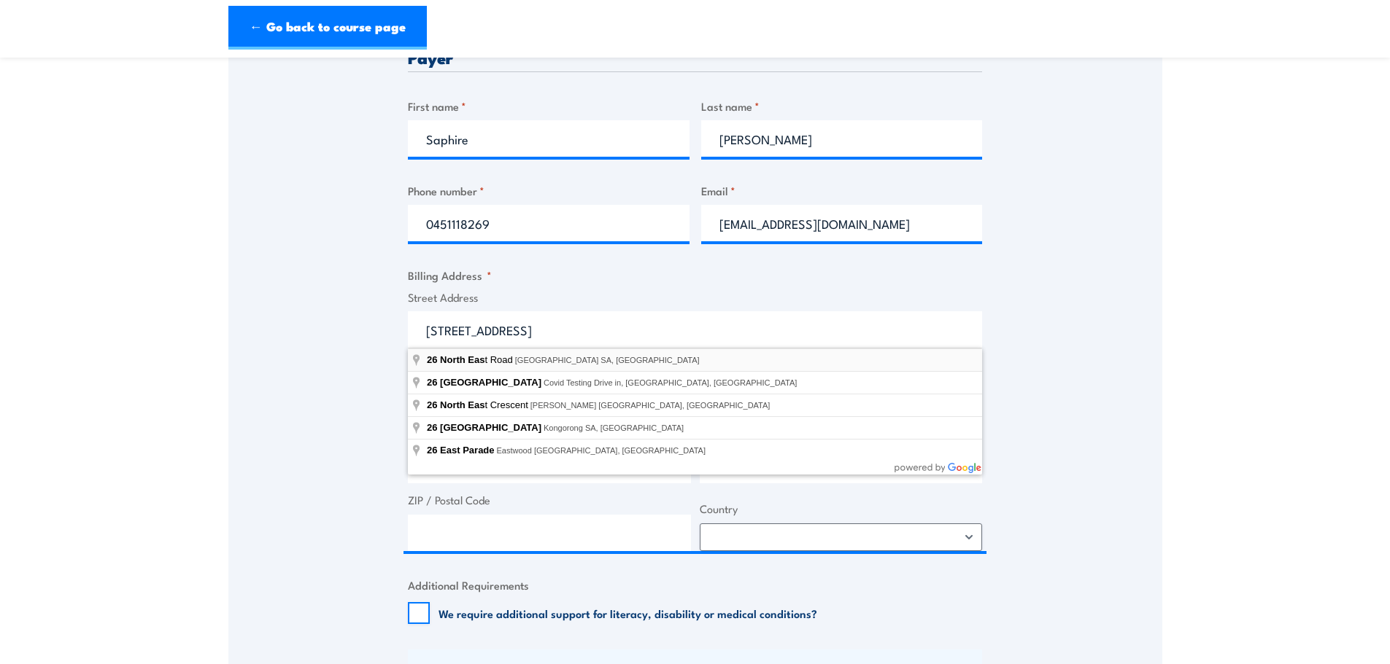
select select "[GEOGRAPHIC_DATA]"
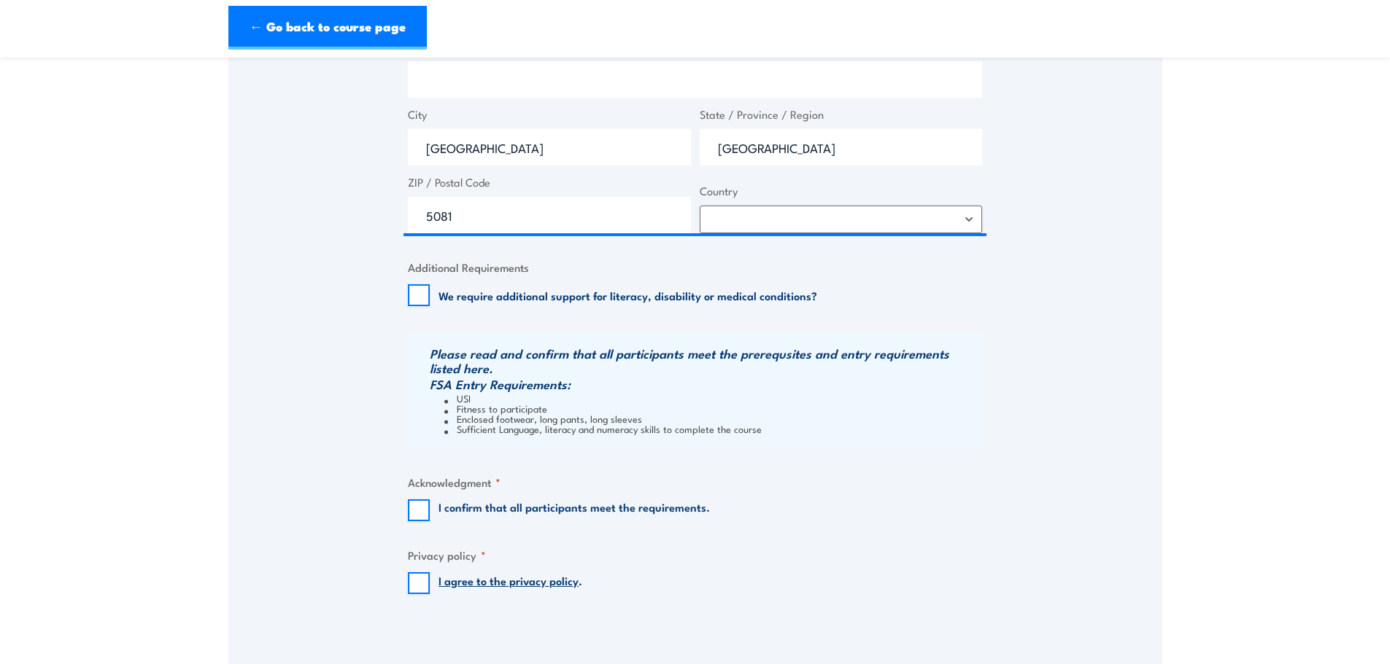
scroll to position [948, 0]
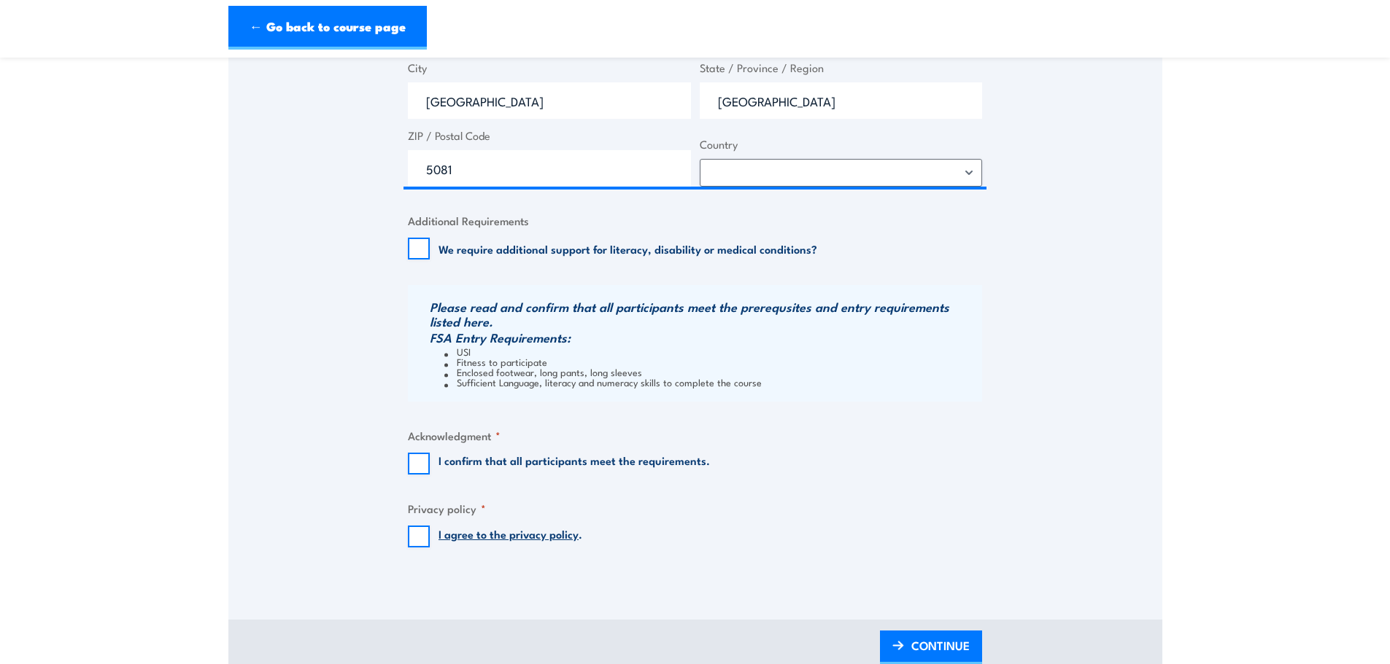
click at [430, 459] on div "I confirm that all participants meet the requirements." at bounding box center [559, 464] width 302 height 22
click at [421, 462] on input "I confirm that all participants meet the requirements." at bounding box center [419, 464] width 22 height 22
checkbox input "true"
click at [422, 538] on input "I agree to the privacy policy ." at bounding box center [419, 537] width 22 height 22
checkbox input "true"
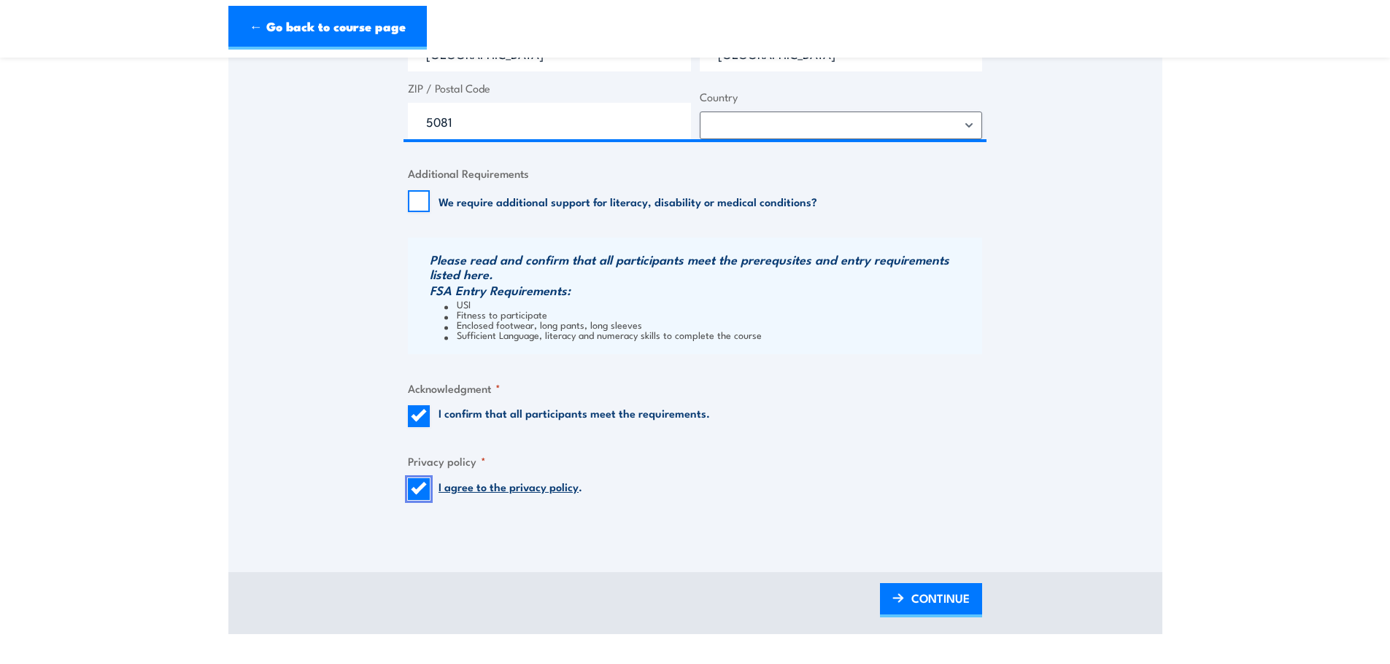
scroll to position [1021, 0]
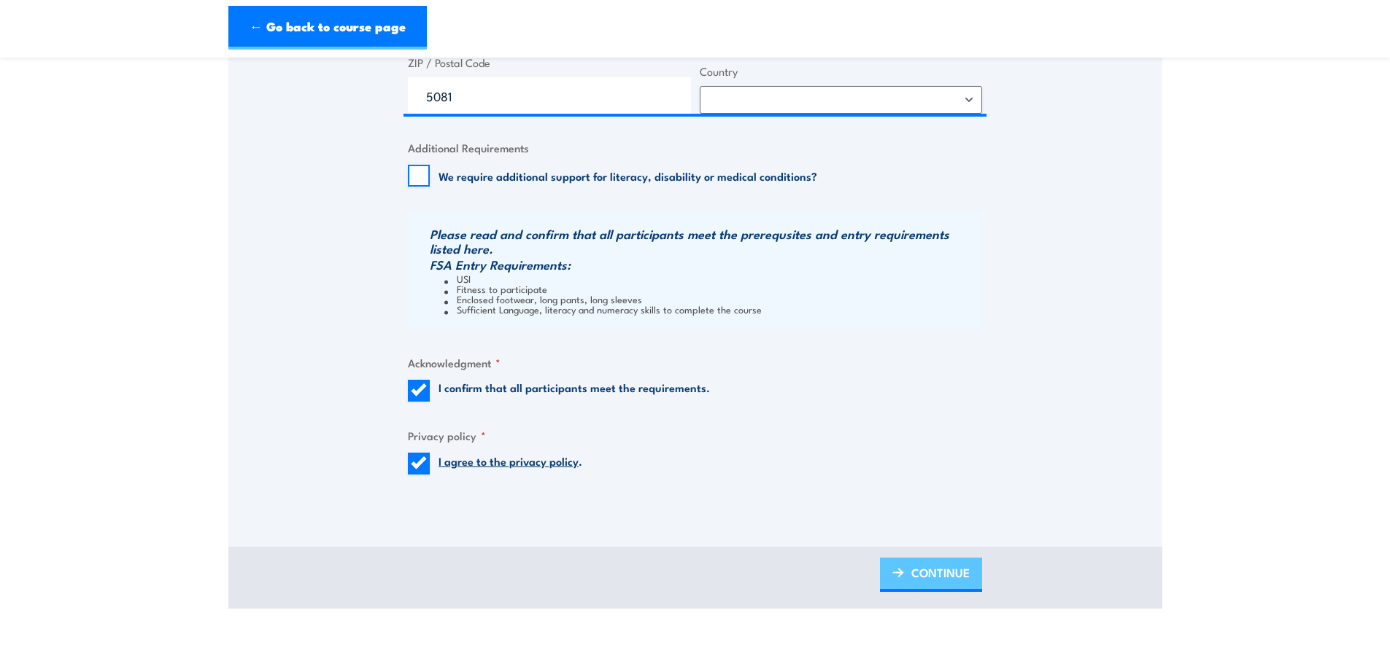
click at [928, 585] on span "CONTINUE" at bounding box center [940, 573] width 58 height 39
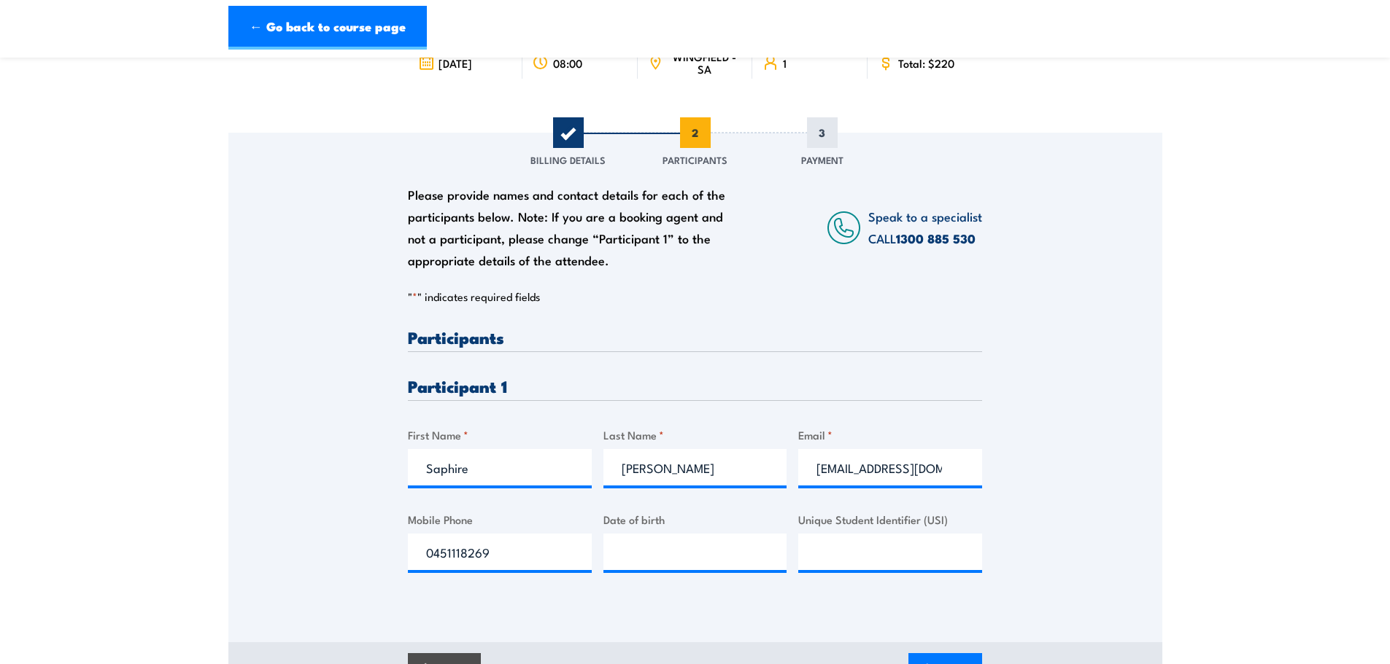
scroll to position [146, 0]
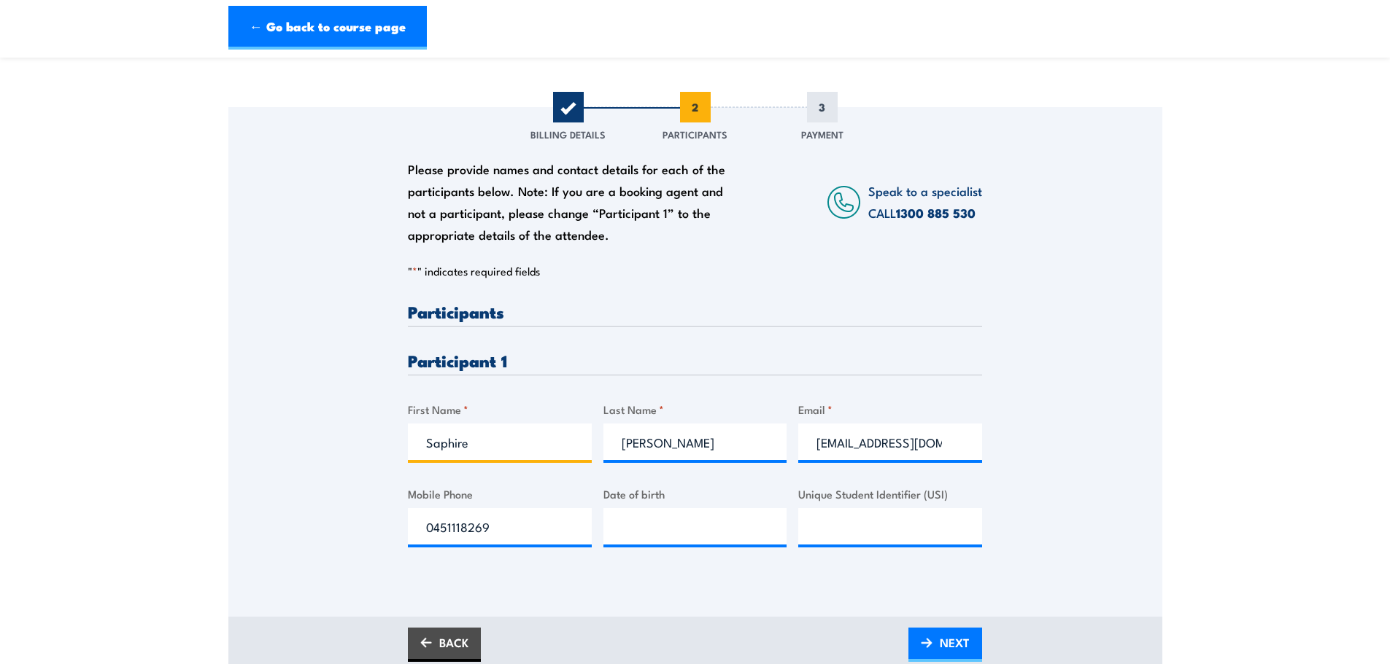
drag, startPoint x: 514, startPoint y: 438, endPoint x: 405, endPoint y: 441, distance: 109.5
click at [405, 441] on div "Please provide names and contact details for each of the participants below. No…" at bounding box center [695, 341] width 934 height 469
type input "Boris"
drag, startPoint x: 711, startPoint y: 440, endPoint x: 515, endPoint y: 440, distance: 196.2
click at [515, 440] on div "Please provide names and contact details for each of the participants below. No…" at bounding box center [695, 436] width 574 height 267
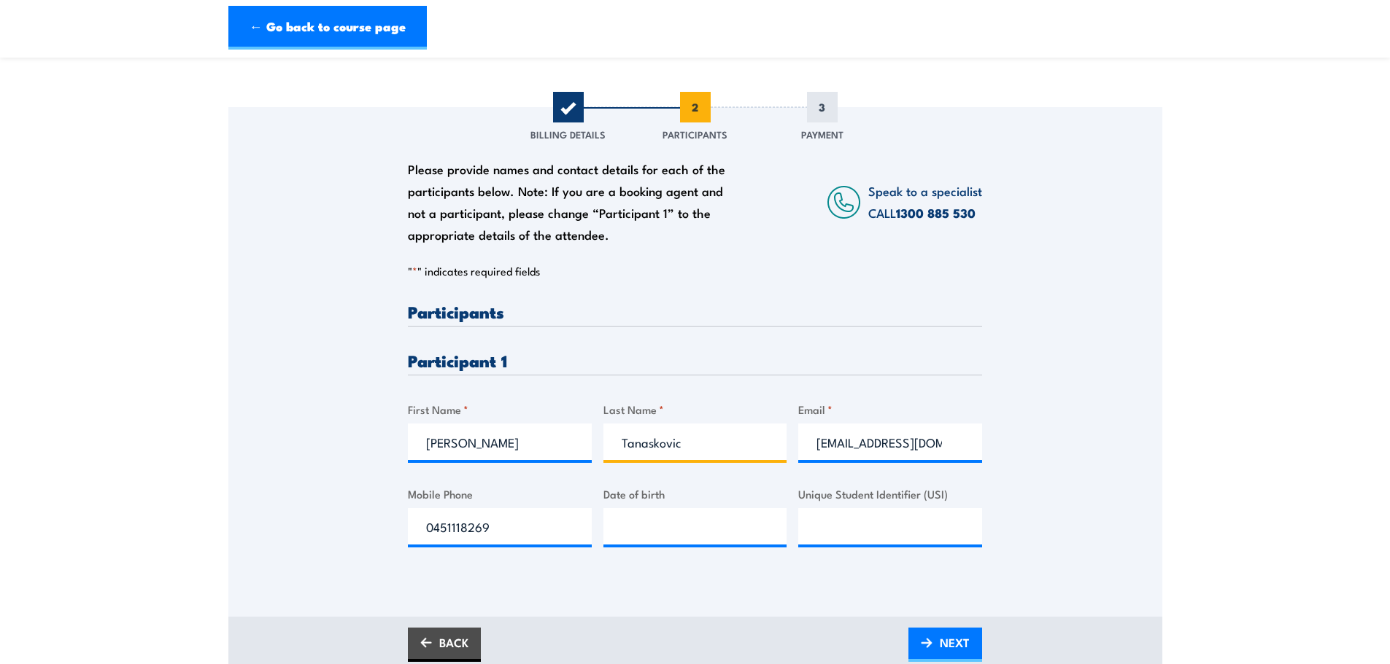
type input "Tanaskovic"
click at [852, 446] on input "saphire@beekbuild.com" at bounding box center [890, 442] width 184 height 36
click at [851, 446] on input "saphire@beekbuild.com" at bounding box center [890, 442] width 184 height 36
type input "boris@beekbuild.com"
drag, startPoint x: 509, startPoint y: 534, endPoint x: 355, endPoint y: 530, distance: 154.0
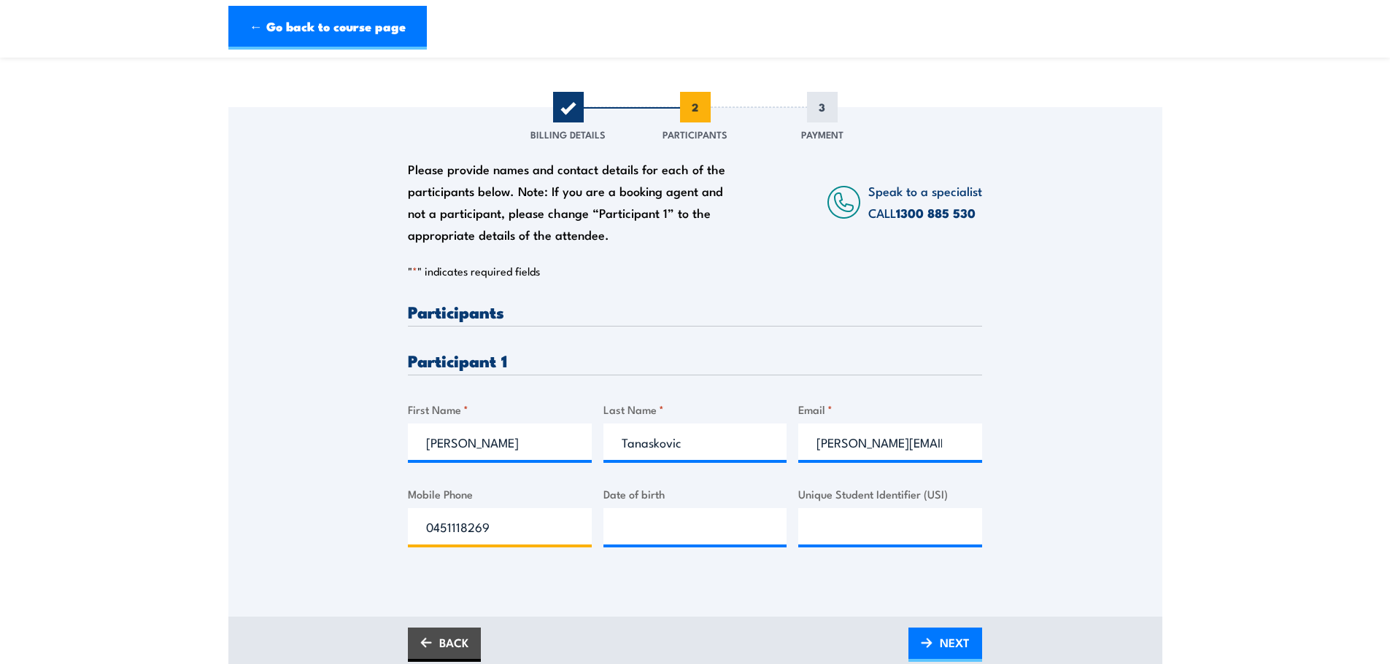
click at [364, 534] on div "Please provide names and contact details for each of the participants below. No…" at bounding box center [695, 341] width 934 height 469
click at [856, 516] on input "Unique Student Identifier (USI)" at bounding box center [890, 526] width 184 height 36
type input "N49SRZ88FP"
click at [678, 544] on div at bounding box center [695, 526] width 184 height 36
click at [677, 522] on input "__/__/____" at bounding box center [695, 526] width 184 height 36
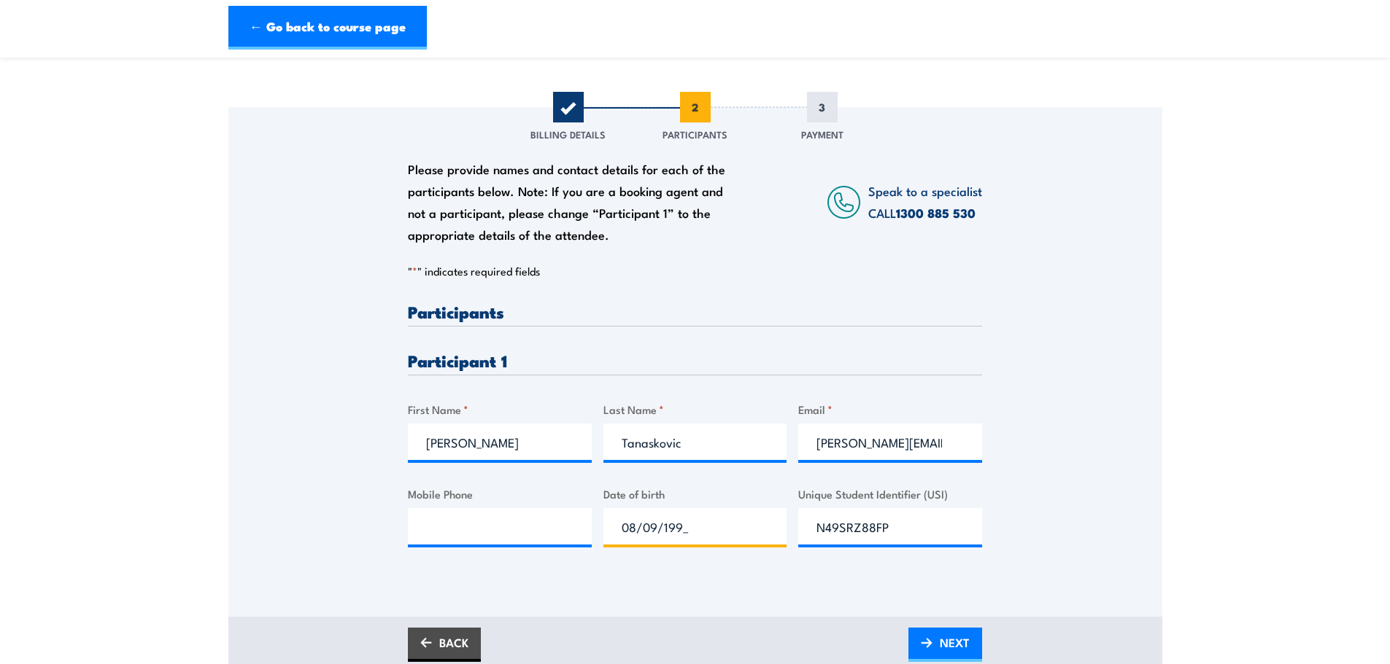
type input "08/09/1997"
click at [546, 527] on input "Mobile Phone" at bounding box center [500, 526] width 184 height 36
type input "0432202471"
click at [636, 601] on div "Please provide names and contact details for each of the participants below. No…" at bounding box center [695, 362] width 934 height 510
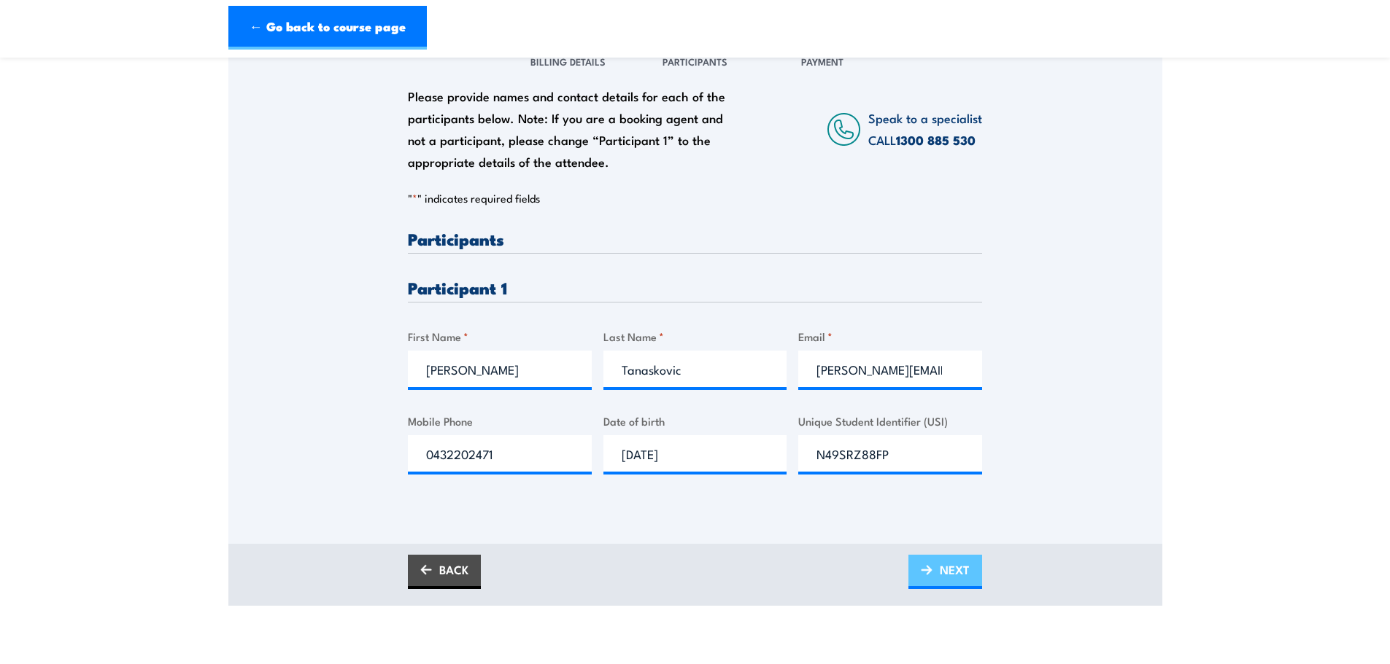
click at [963, 578] on span "NEXT" at bounding box center [954, 570] width 30 height 39
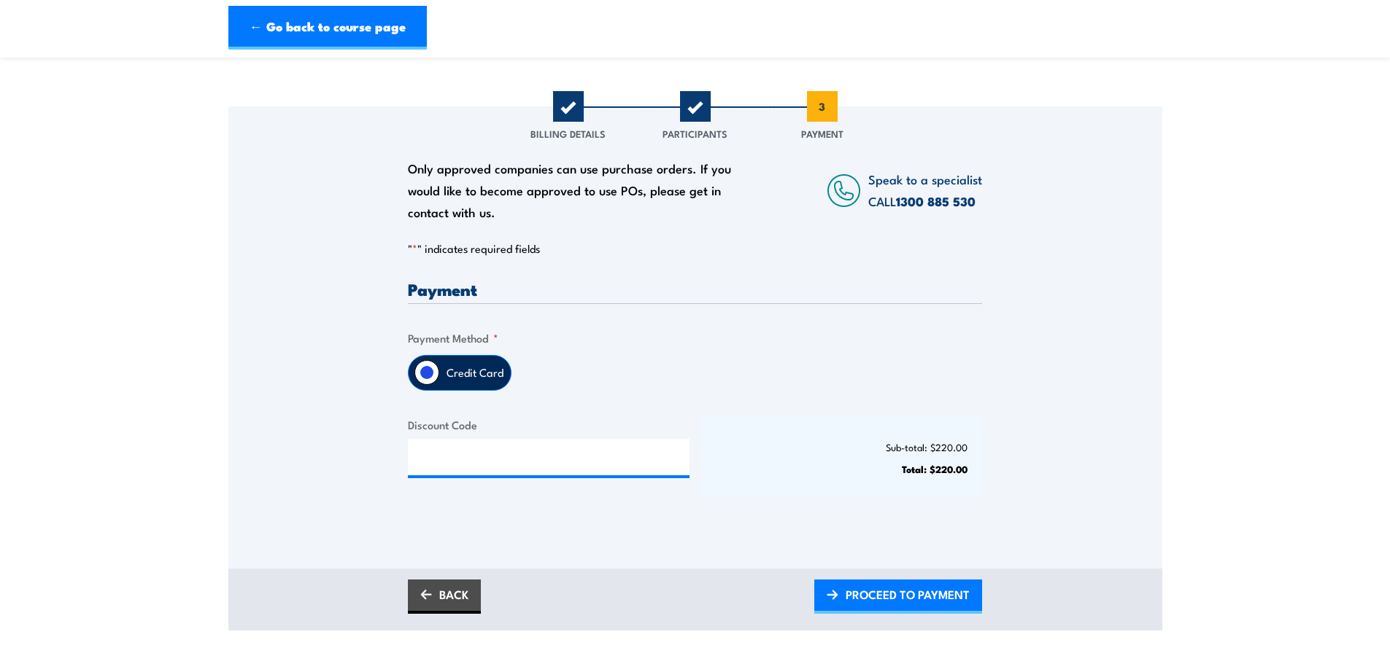
scroll to position [146, 0]
click at [905, 597] on span "PROCEED TO PAYMENT" at bounding box center [907, 595] width 124 height 39
click at [430, 373] on input "Credit Card" at bounding box center [426, 373] width 25 height 25
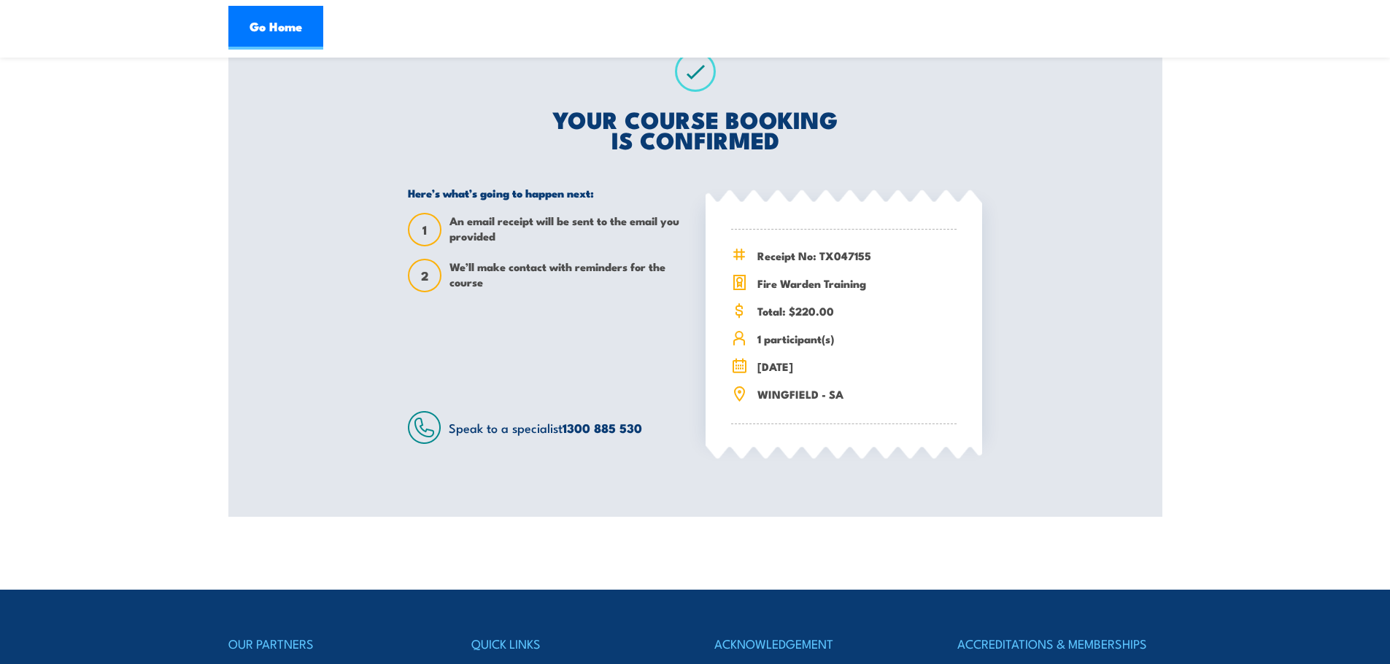
scroll to position [292, 0]
